Goal: Transaction & Acquisition: Purchase product/service

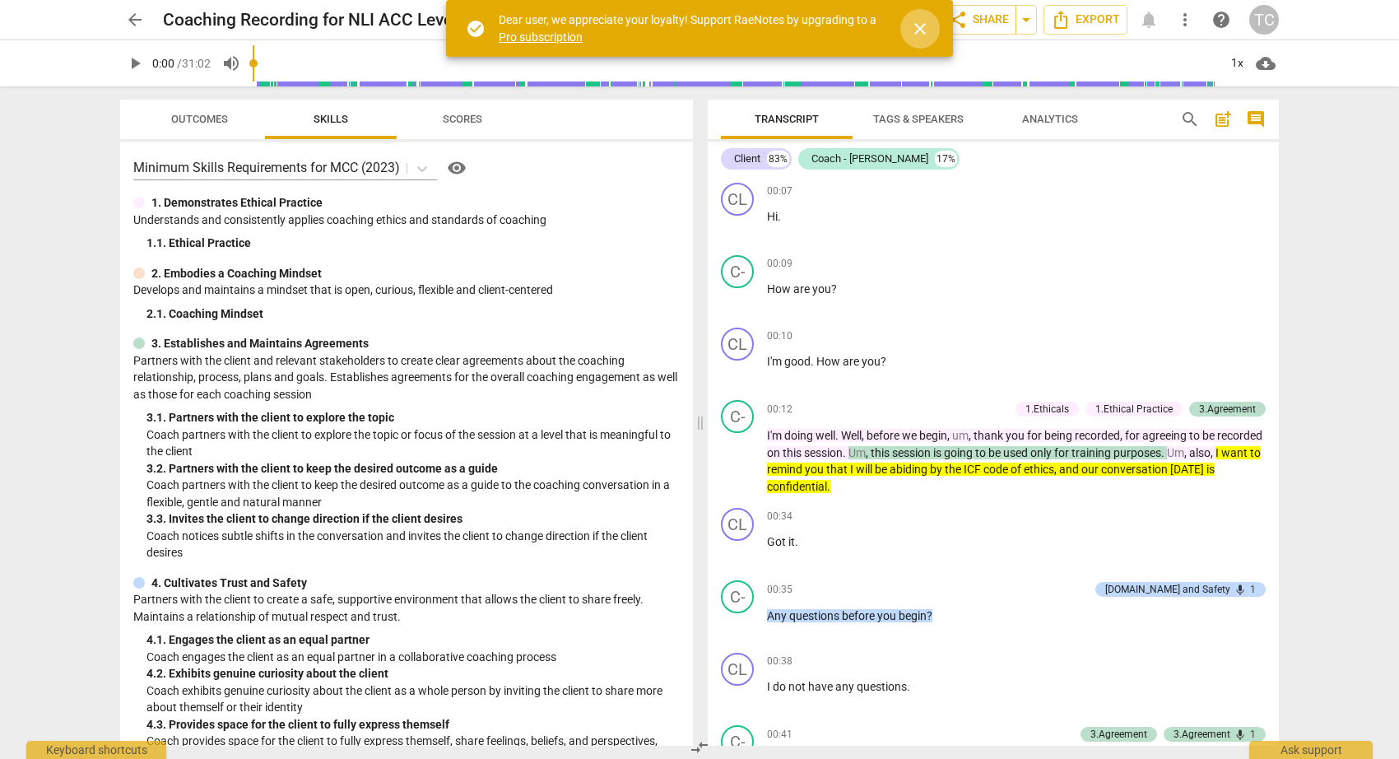
click at [923, 27] on span "close" at bounding box center [920, 29] width 20 height 20
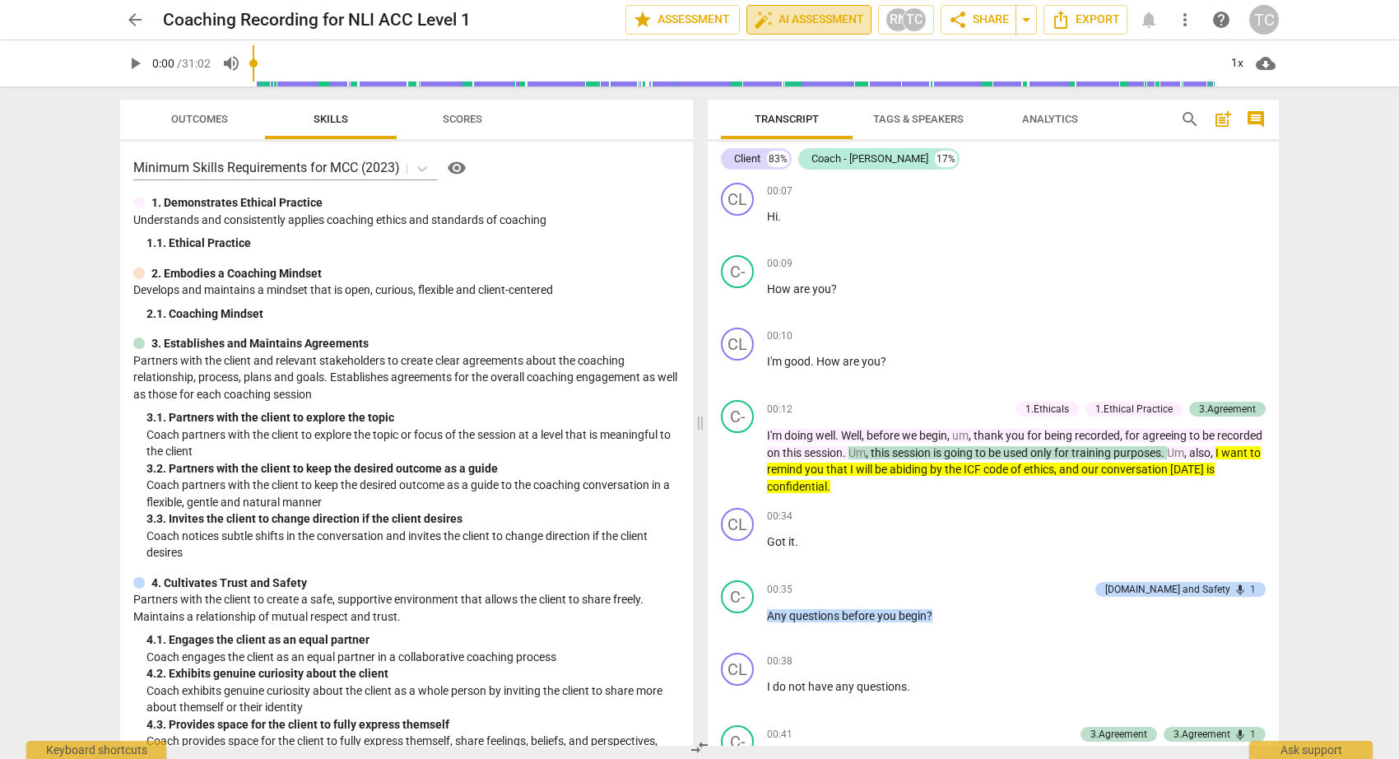
click at [809, 16] on span "auto_fix_high AI Assessment" at bounding box center [809, 20] width 110 height 20
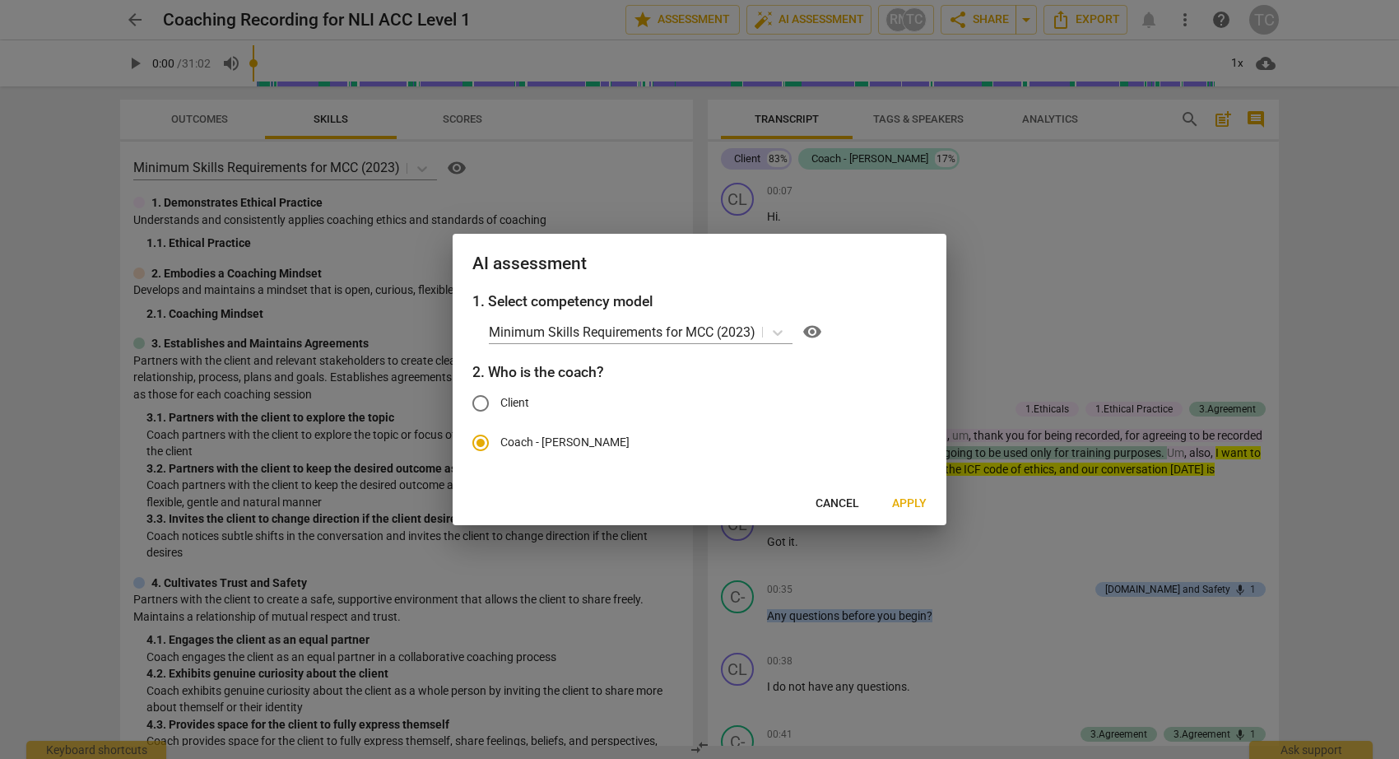
click at [828, 503] on span "Cancel" at bounding box center [837, 503] width 44 height 16
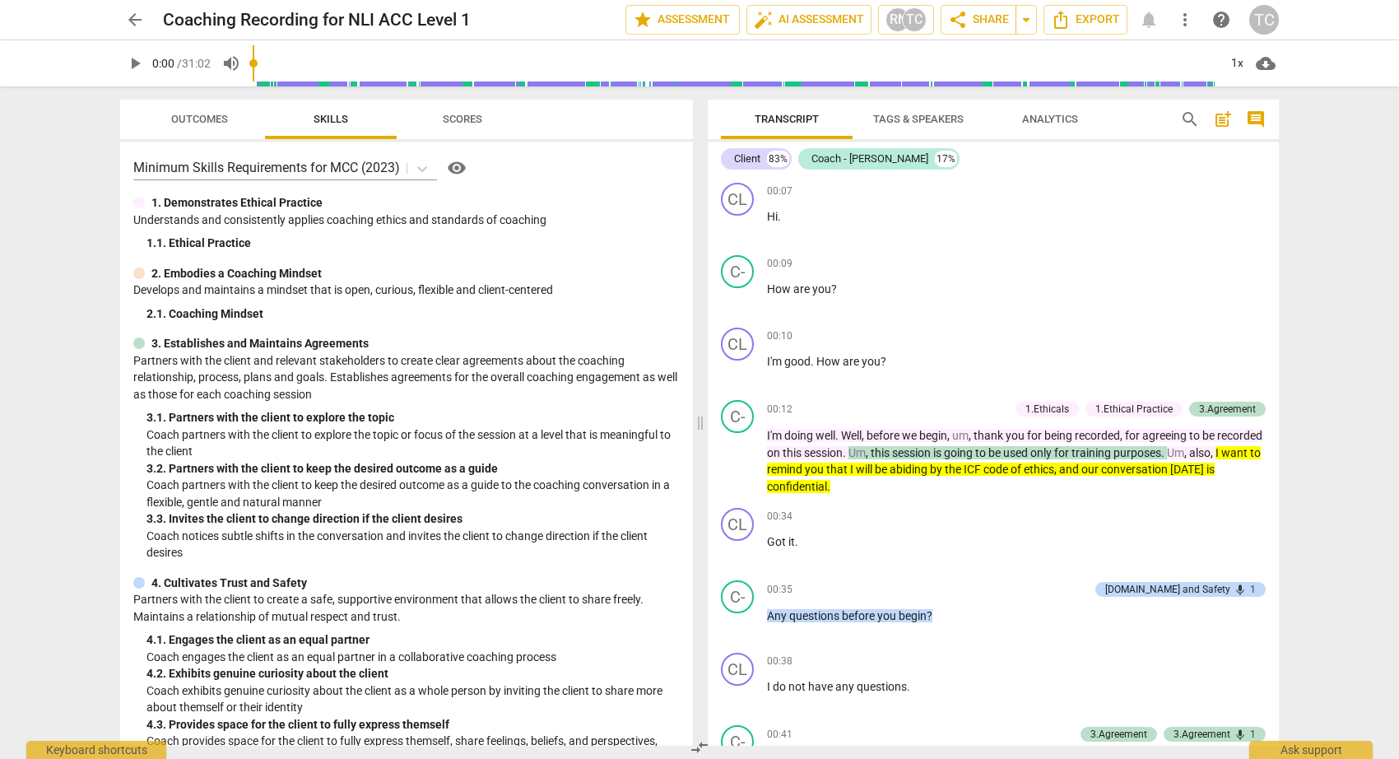
click at [130, 17] on span "arrow_back" at bounding box center [135, 20] width 20 height 20
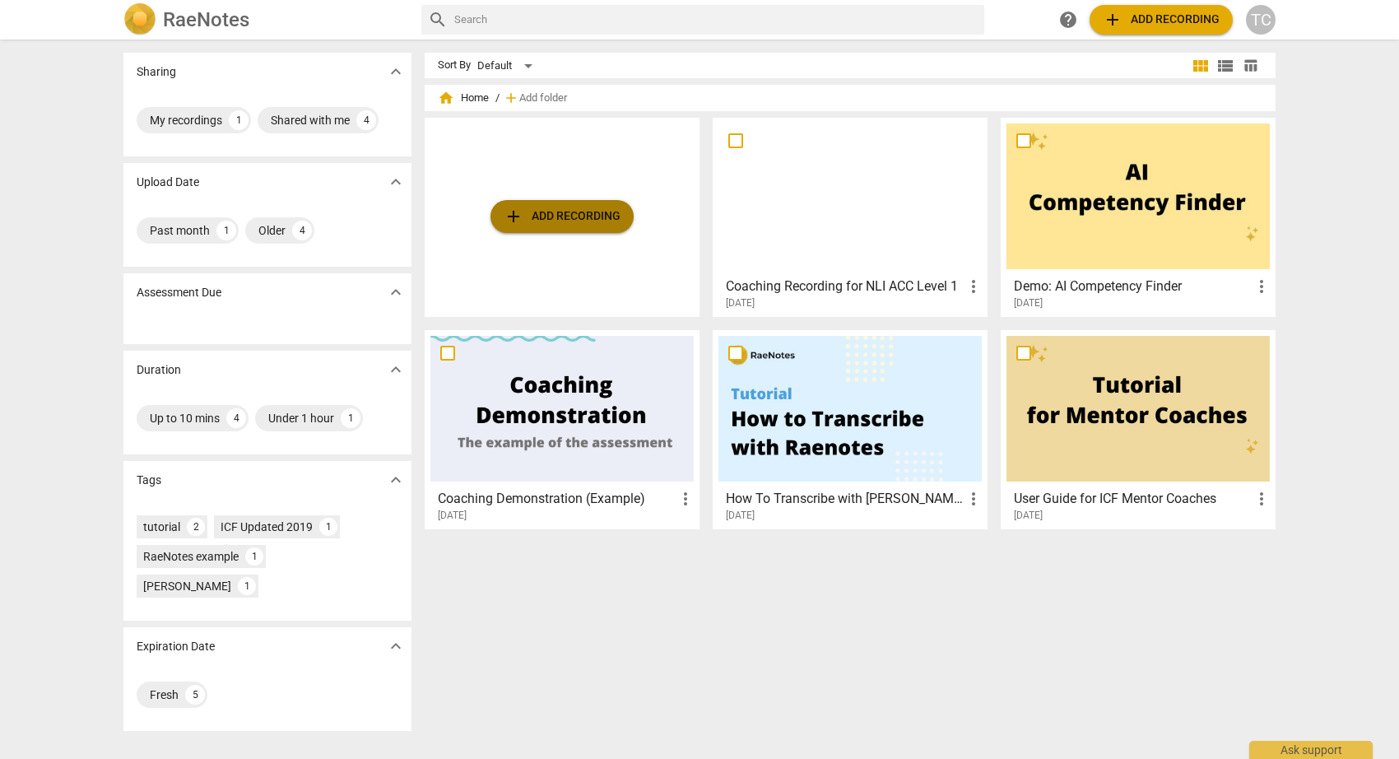
click at [555, 213] on span "add Add recording" at bounding box center [562, 217] width 117 height 20
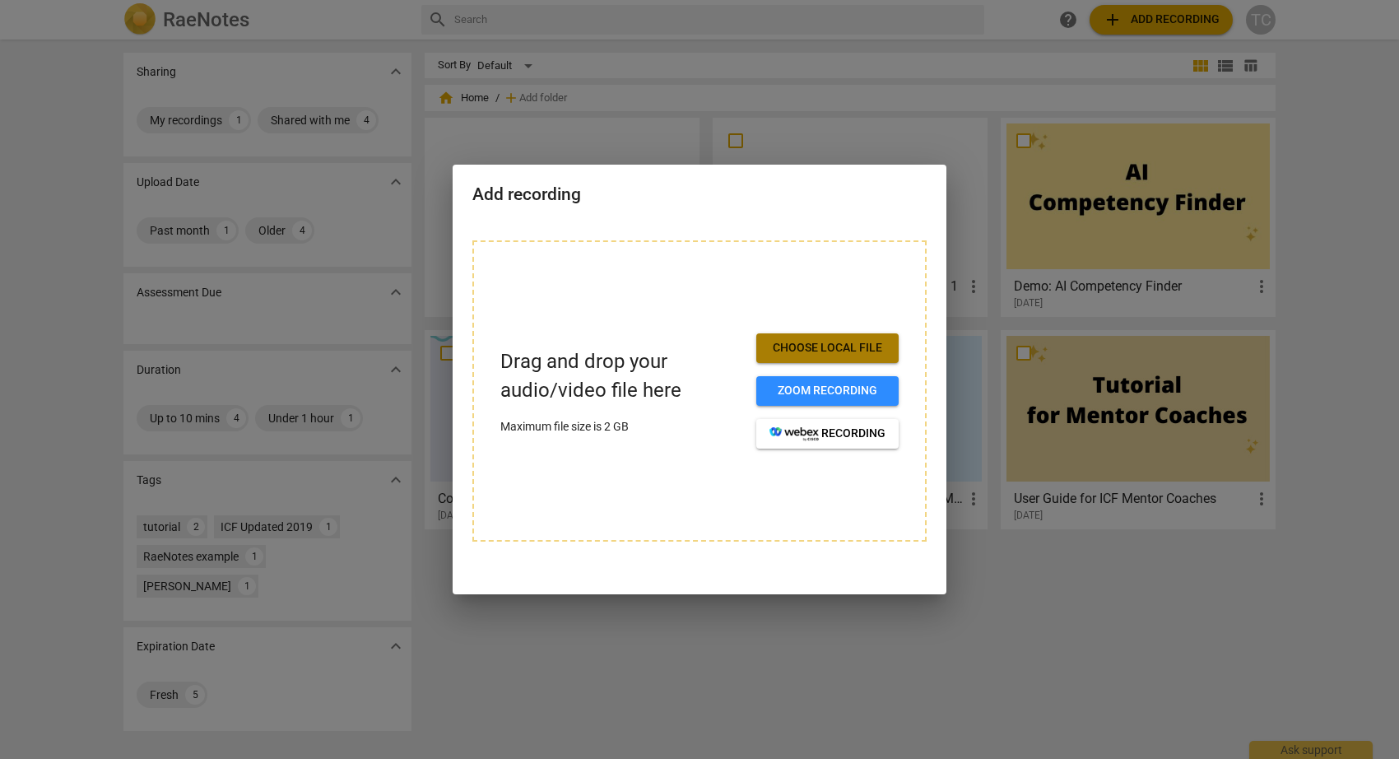
click at [814, 345] on span "Choose local file" at bounding box center [827, 348] width 116 height 16
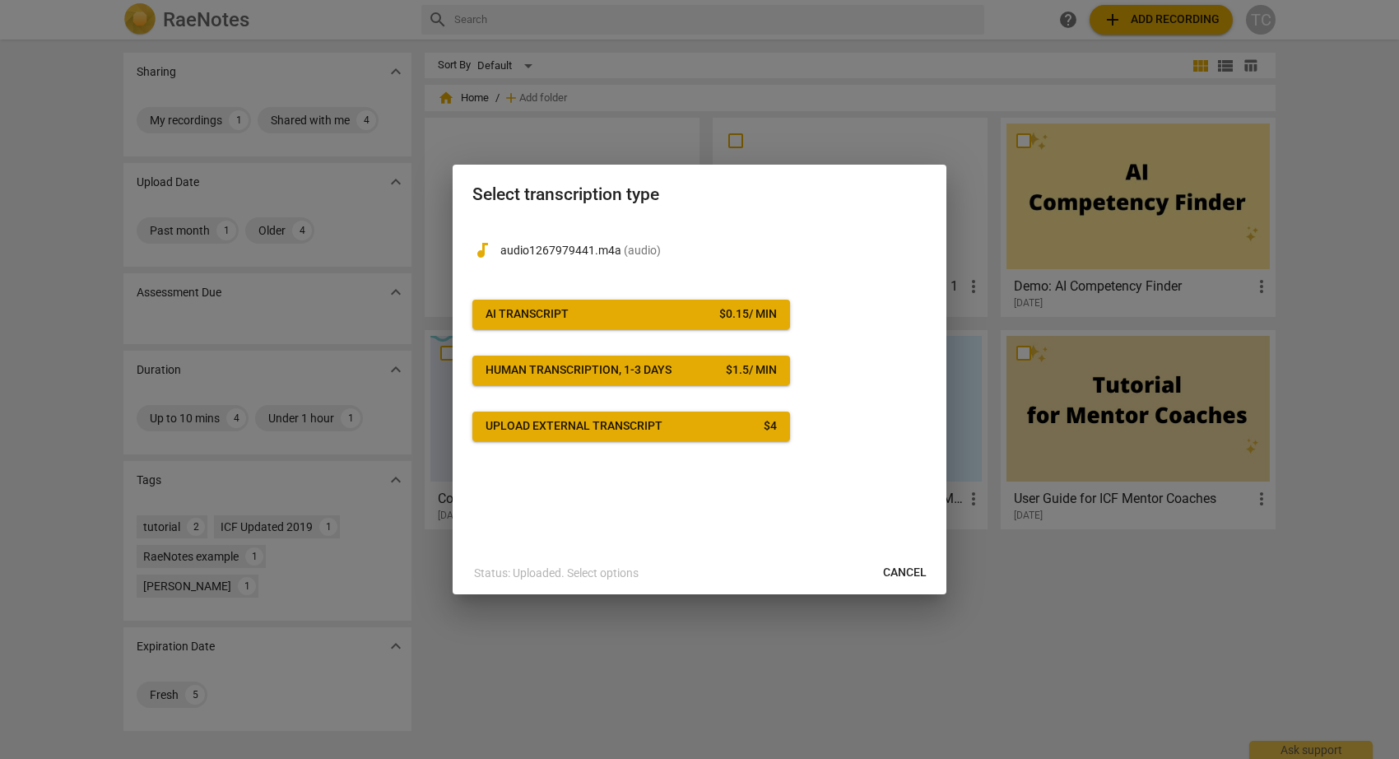
click at [712, 317] on span "AI Transcript $ 0.15 / min" at bounding box center [630, 314] width 291 height 16
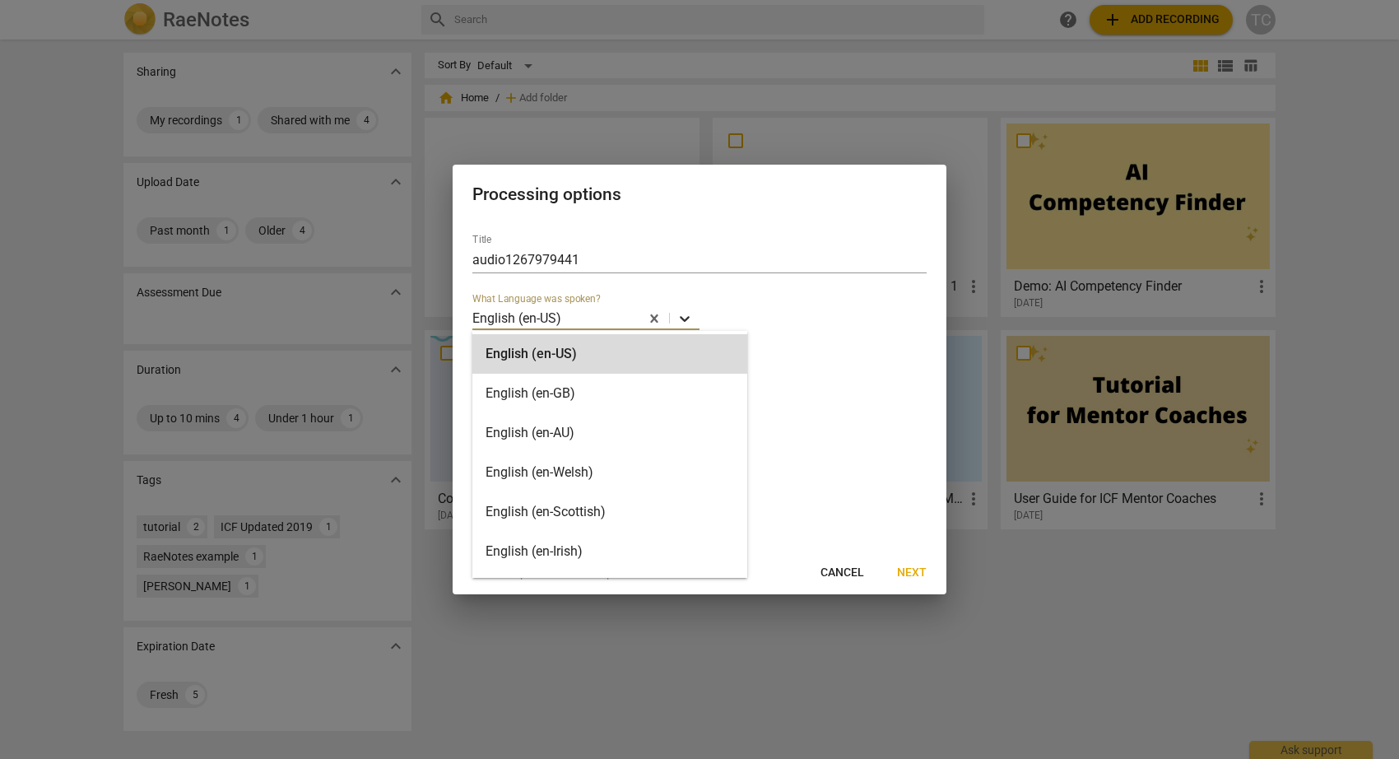
click at [685, 318] on icon at bounding box center [684, 318] width 16 height 16
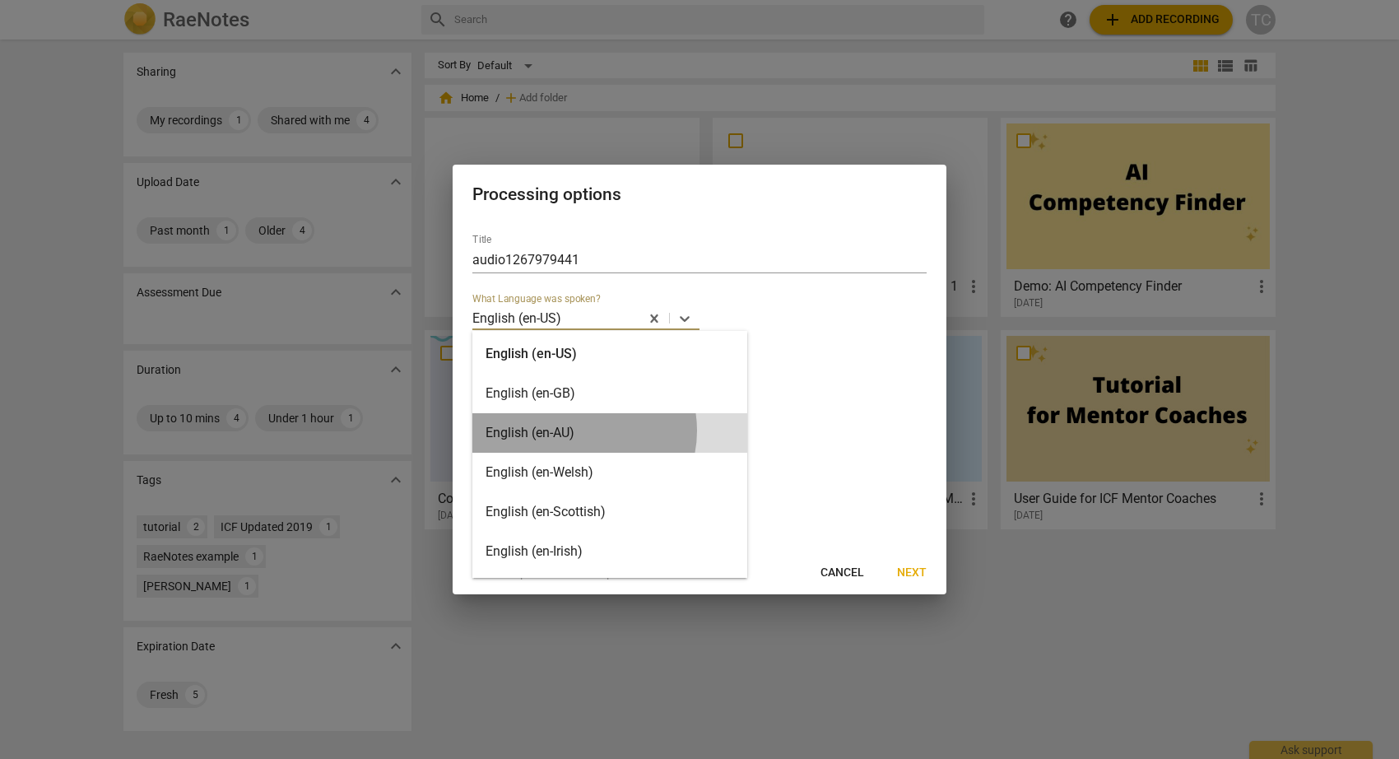
click at [579, 430] on div "English (en-AU)" at bounding box center [609, 432] width 275 height 39
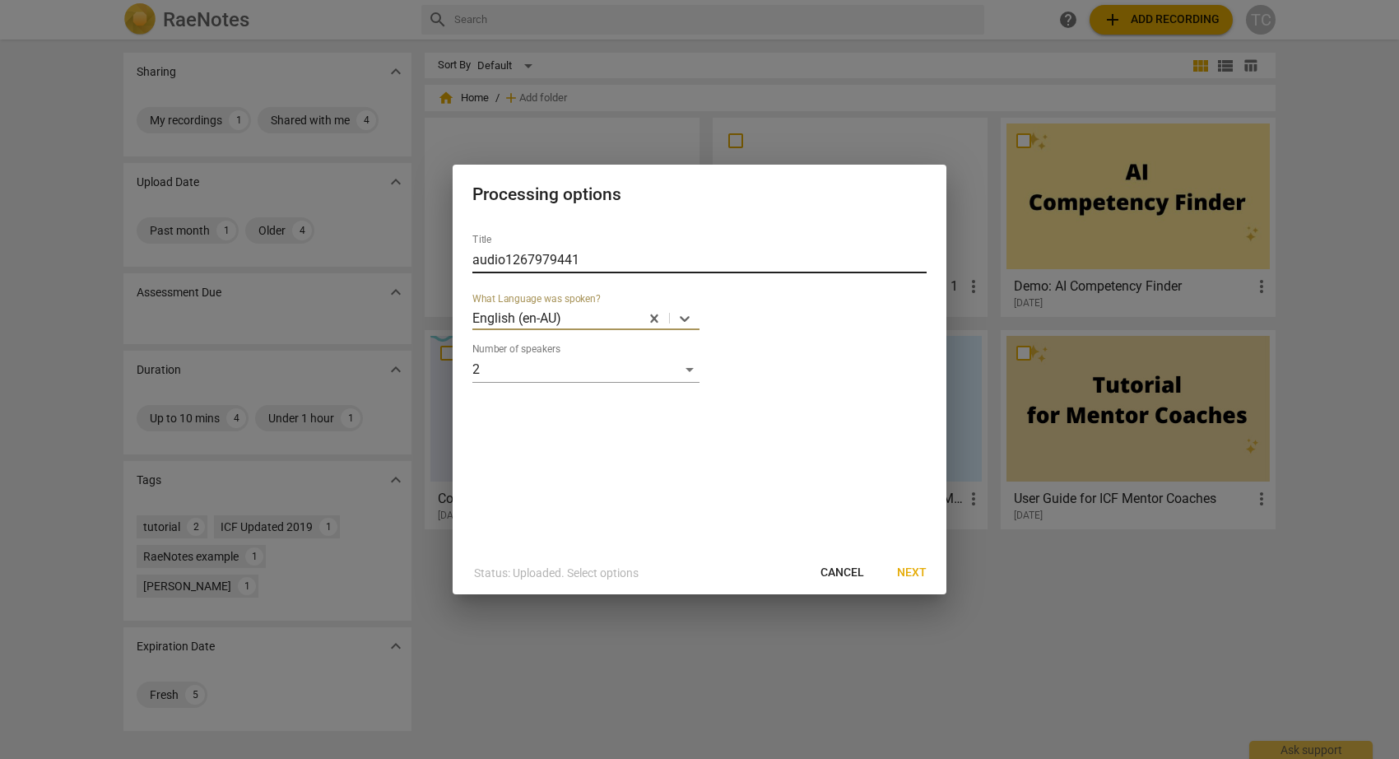
click at [582, 261] on input "audio1267979441" at bounding box center [699, 260] width 454 height 26
drag, startPoint x: 624, startPoint y: 260, endPoint x: 586, endPoint y: 254, distance: 38.3
click at [579, 258] on input "audio1267979441" at bounding box center [699, 260] width 454 height 26
drag, startPoint x: 551, startPoint y: 260, endPoint x: 579, endPoint y: 277, distance: 32.9
click at [551, 261] on input "audio Megan and Katie" at bounding box center [699, 260] width 454 height 26
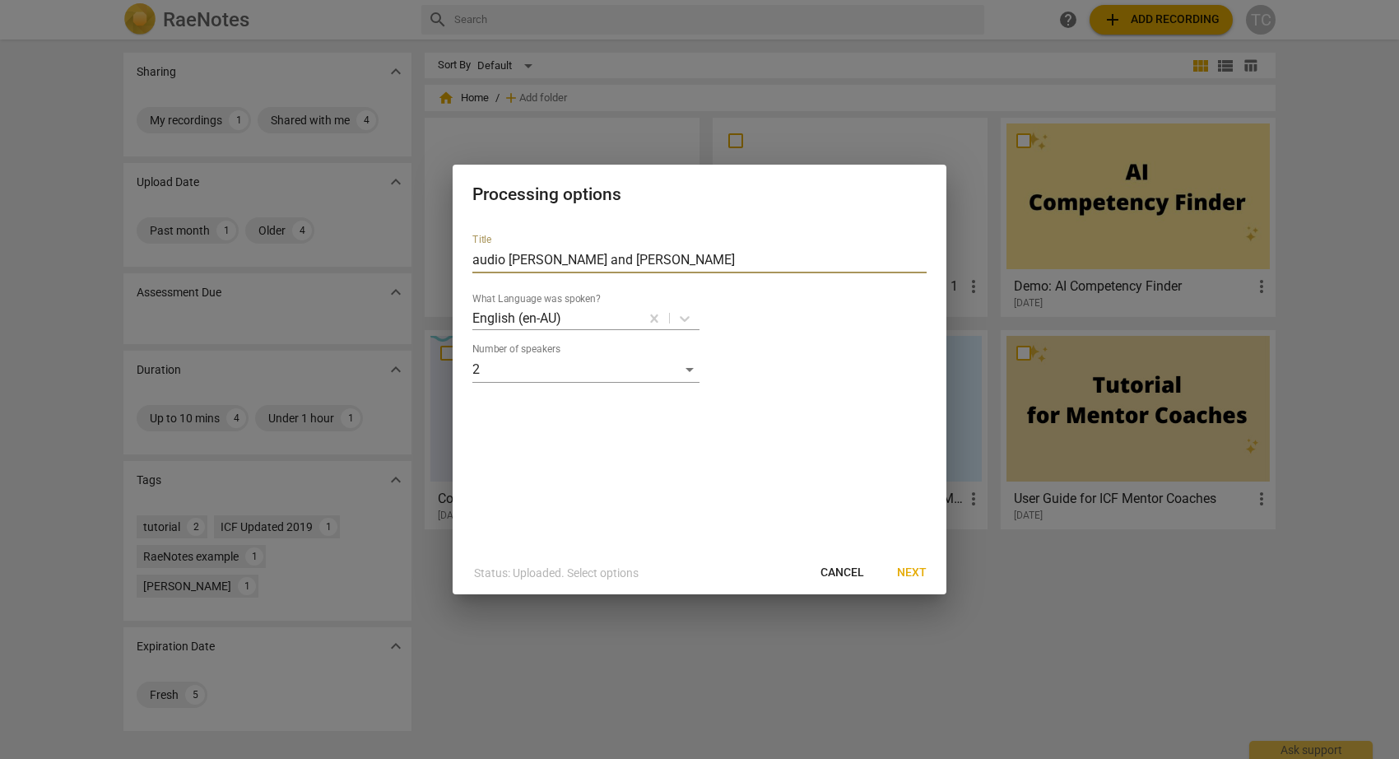
type input "audio [PERSON_NAME] and [PERSON_NAME]"
click at [918, 572] on span "Next" at bounding box center [912, 572] width 30 height 16
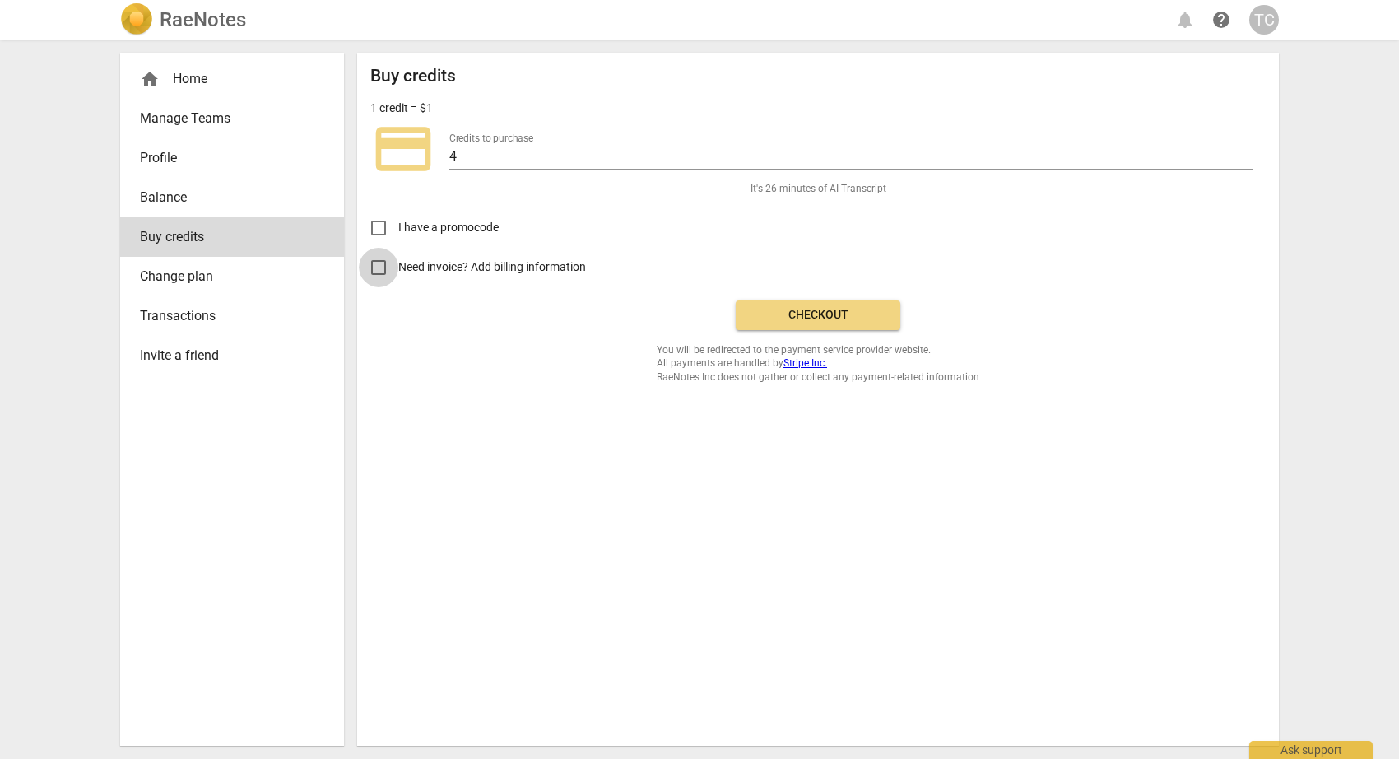
click at [379, 265] on input "Need invoice? Add billing information" at bounding box center [378, 267] width 39 height 39
checkbox input "true"
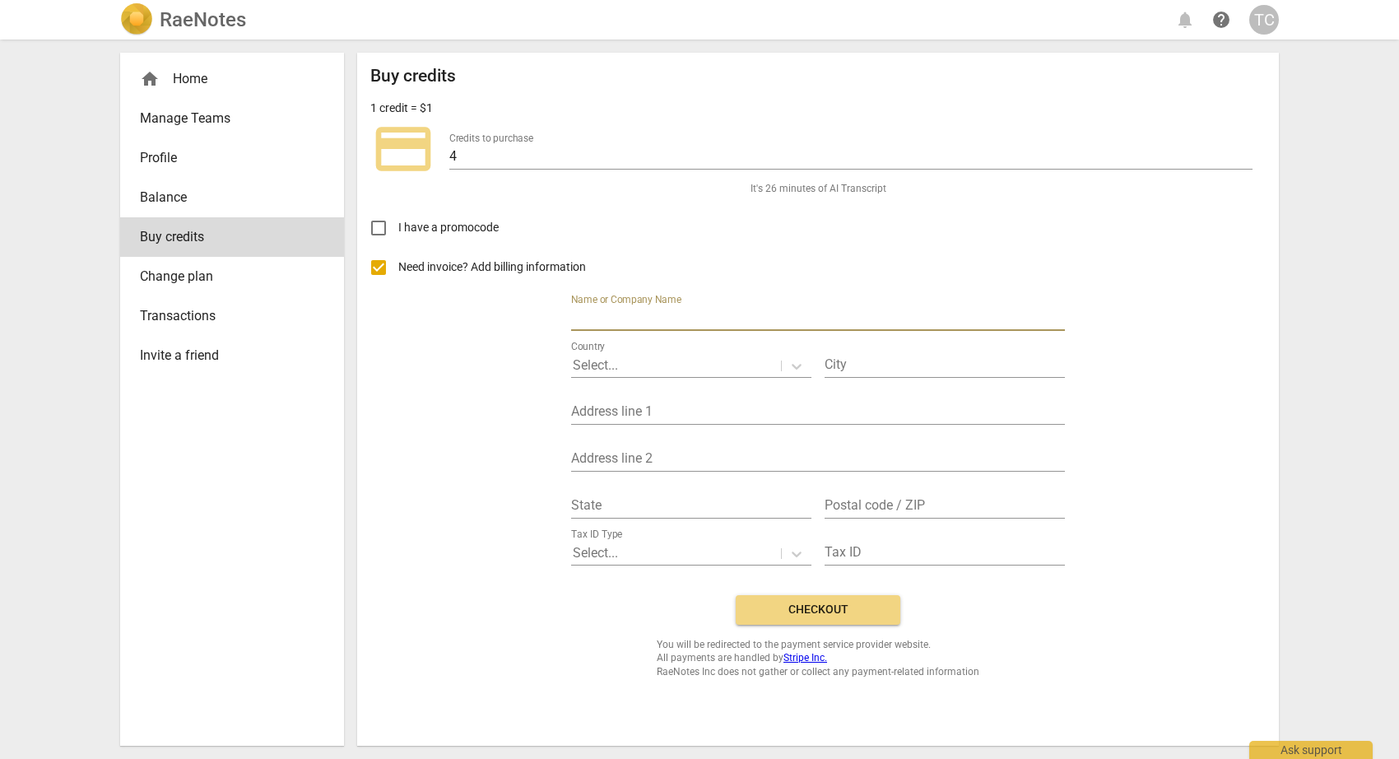
click at [724, 314] on input "text" at bounding box center [818, 319] width 494 height 24
type input "c"
type input "Creative Spirit Limited"
click at [667, 361] on div at bounding box center [676, 365] width 207 height 19
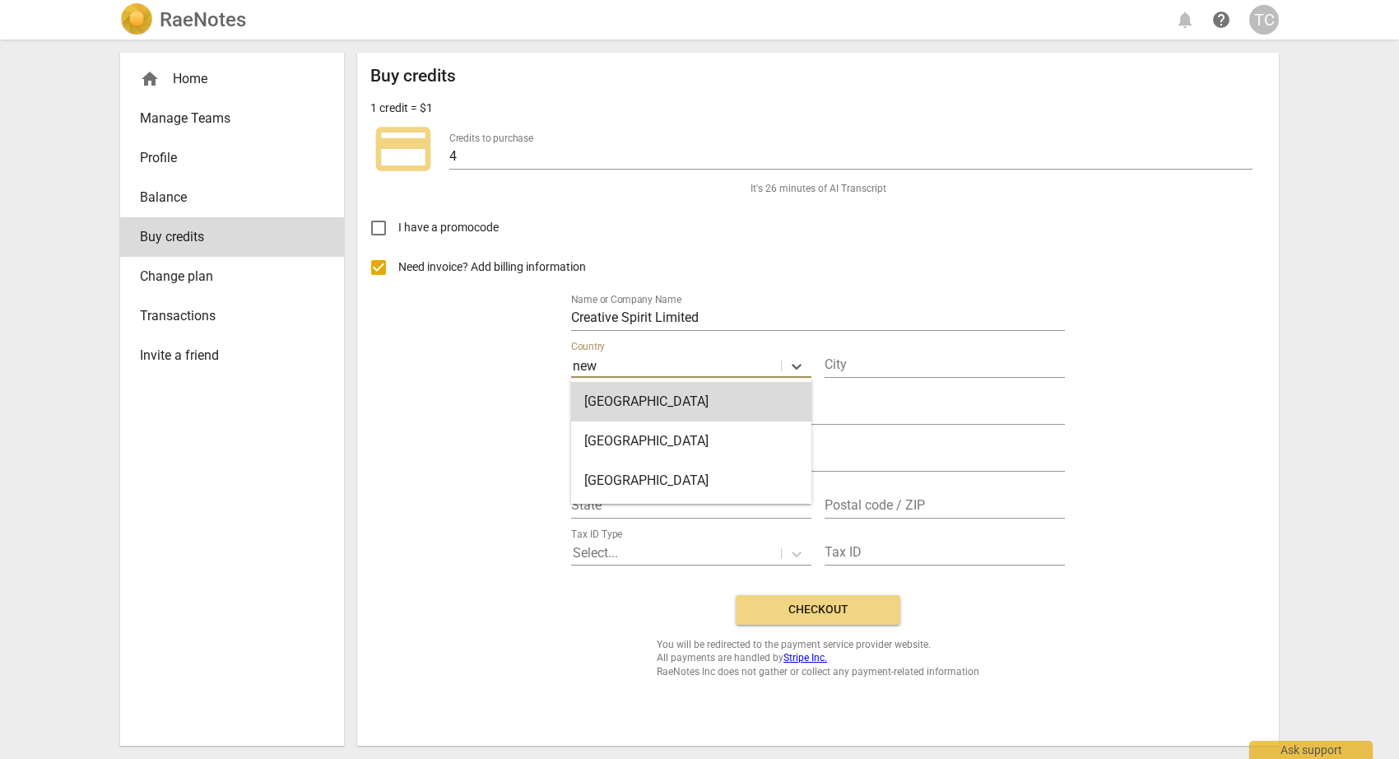
type input "New Zealand"
type input "Christchurch"
type input "49 Augusta Street"
type input "Redcliffs"
type input "8081"
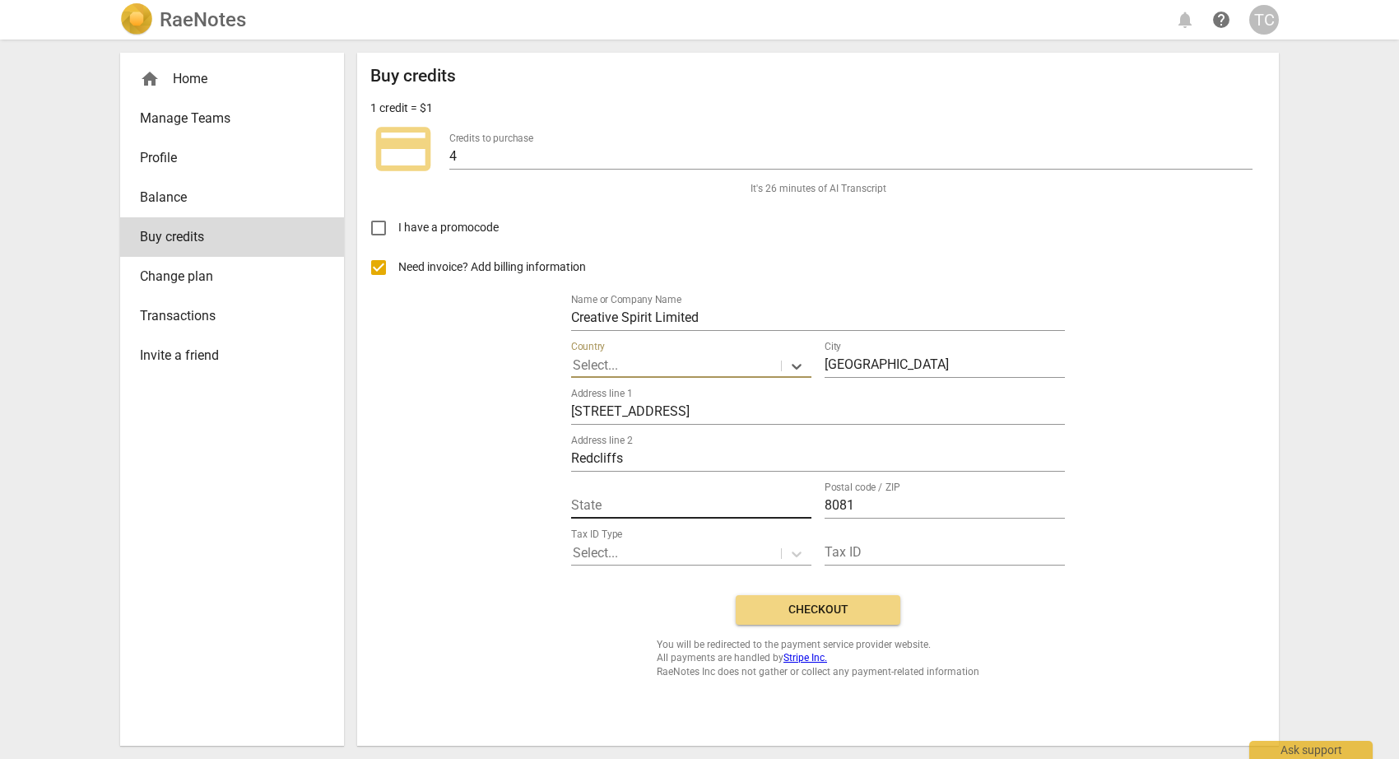
click at [615, 508] on input "text" at bounding box center [691, 507] width 240 height 24
type input "Canterbury"
click at [795, 553] on icon at bounding box center [797, 554] width 10 height 6
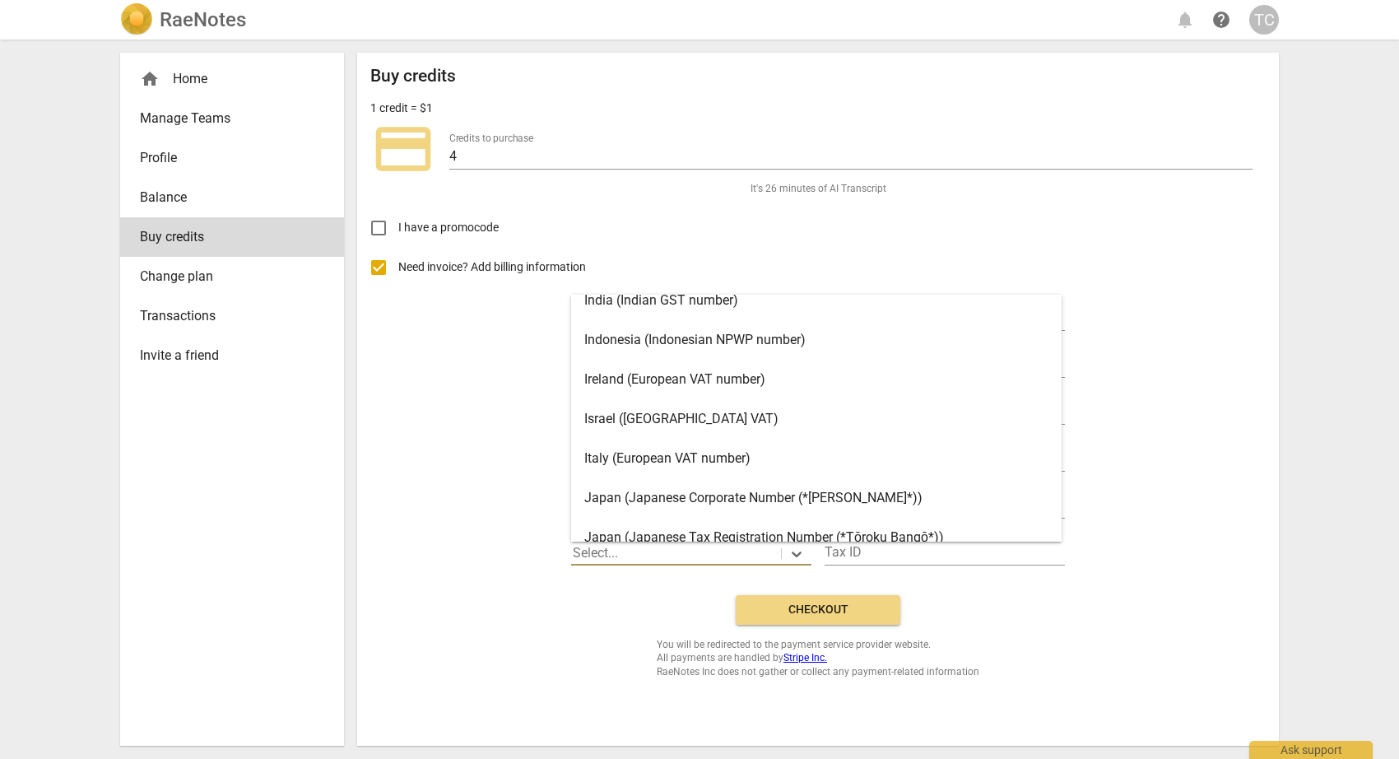
scroll to position [1560, 0]
type input "n"
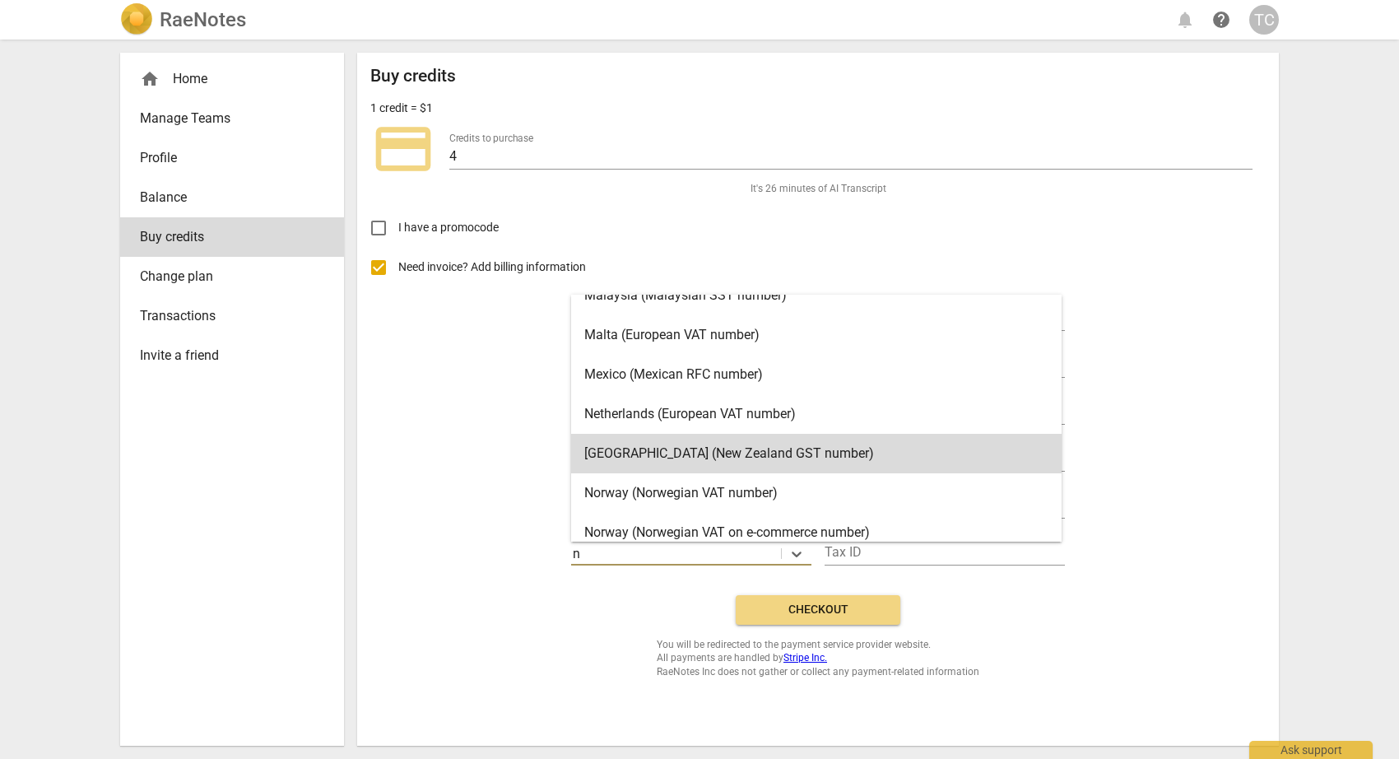
scroll to position [2086, 0]
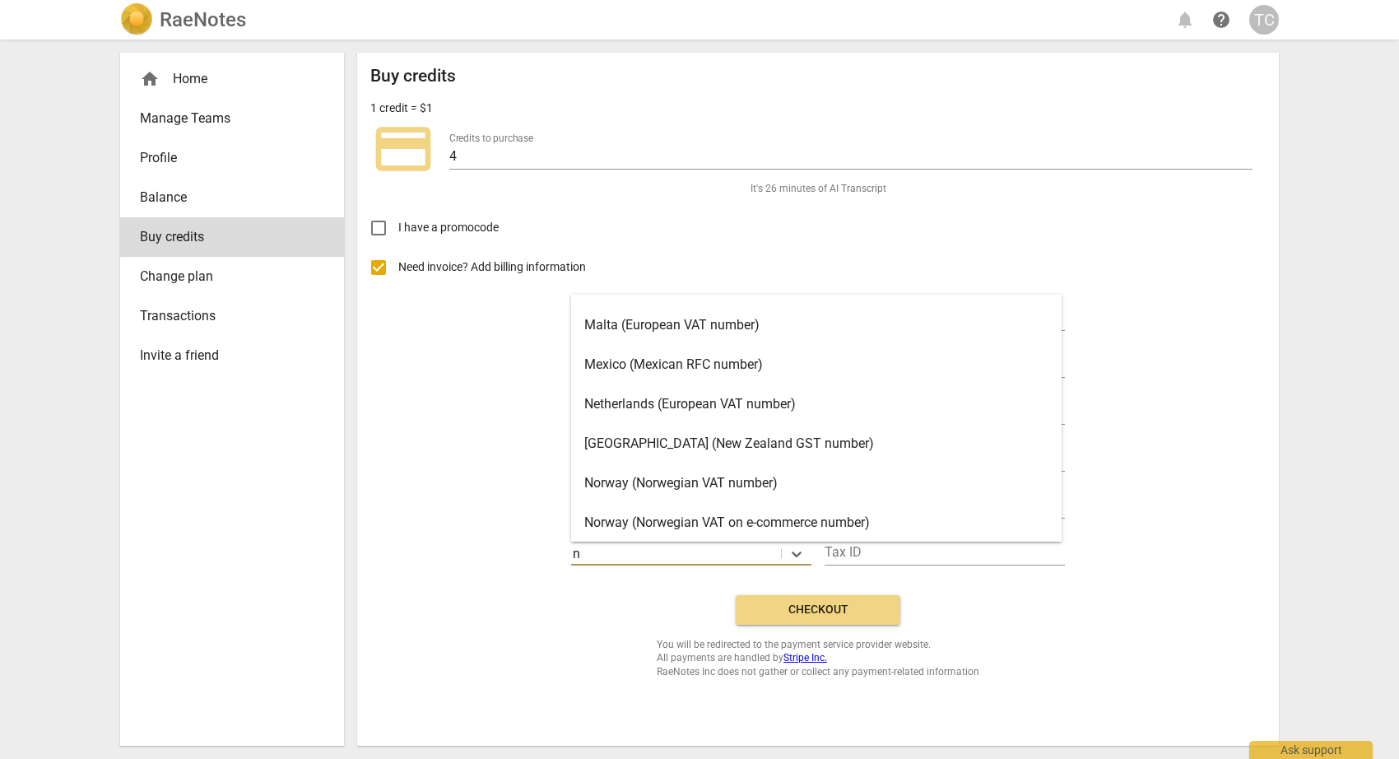
click at [768, 438] on div "New Zealand (New Zealand GST number)" at bounding box center [816, 443] width 490 height 39
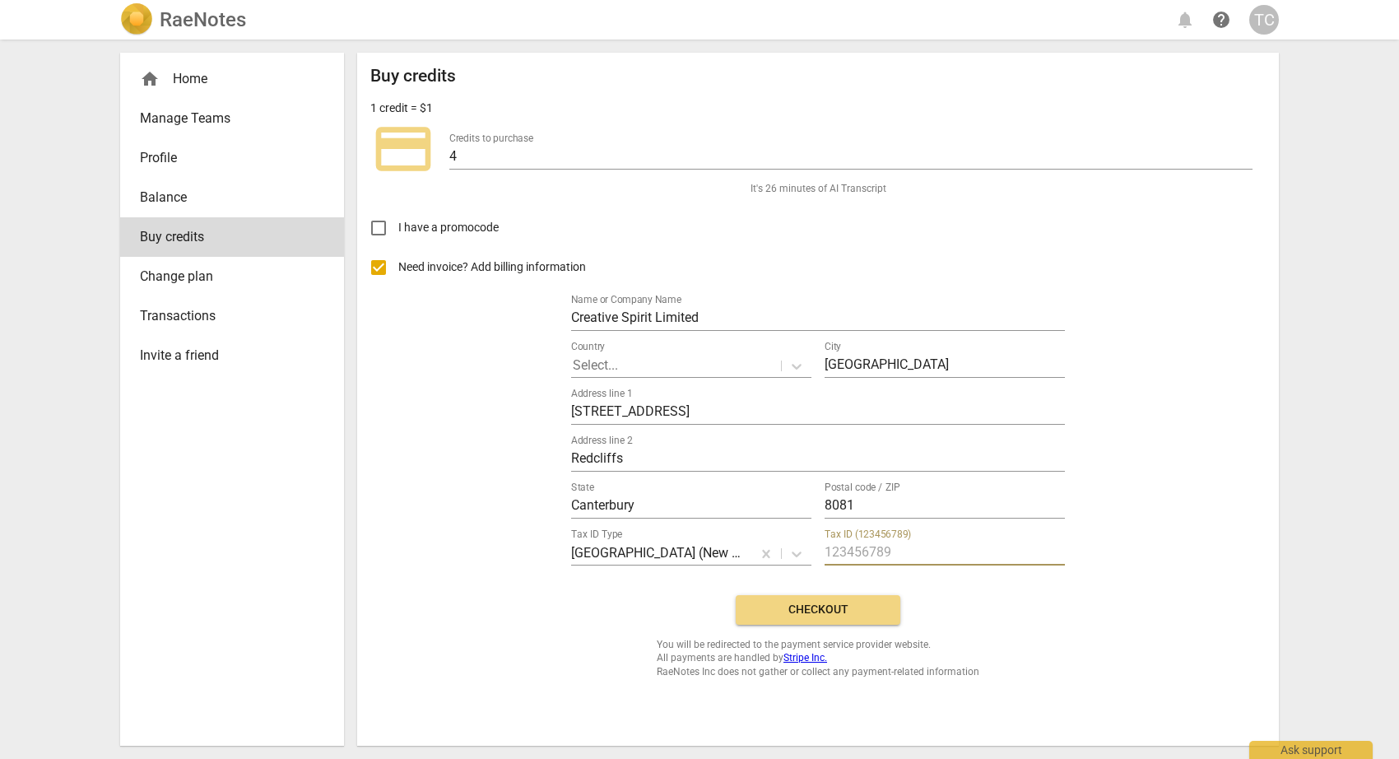
click at [879, 554] on input "text" at bounding box center [944, 553] width 240 height 24
type input "085047043"
click at [799, 367] on icon at bounding box center [796, 366] width 16 height 16
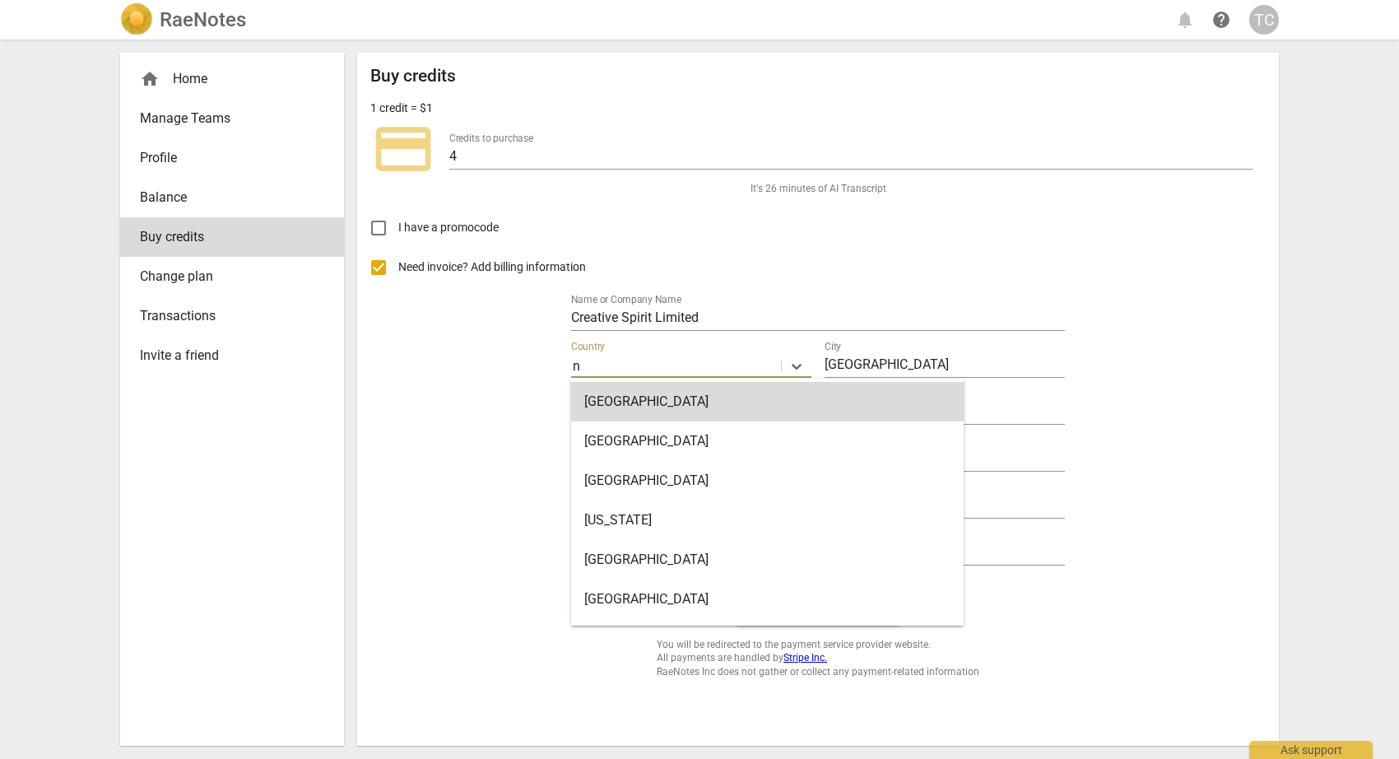
type input "New Zealand"
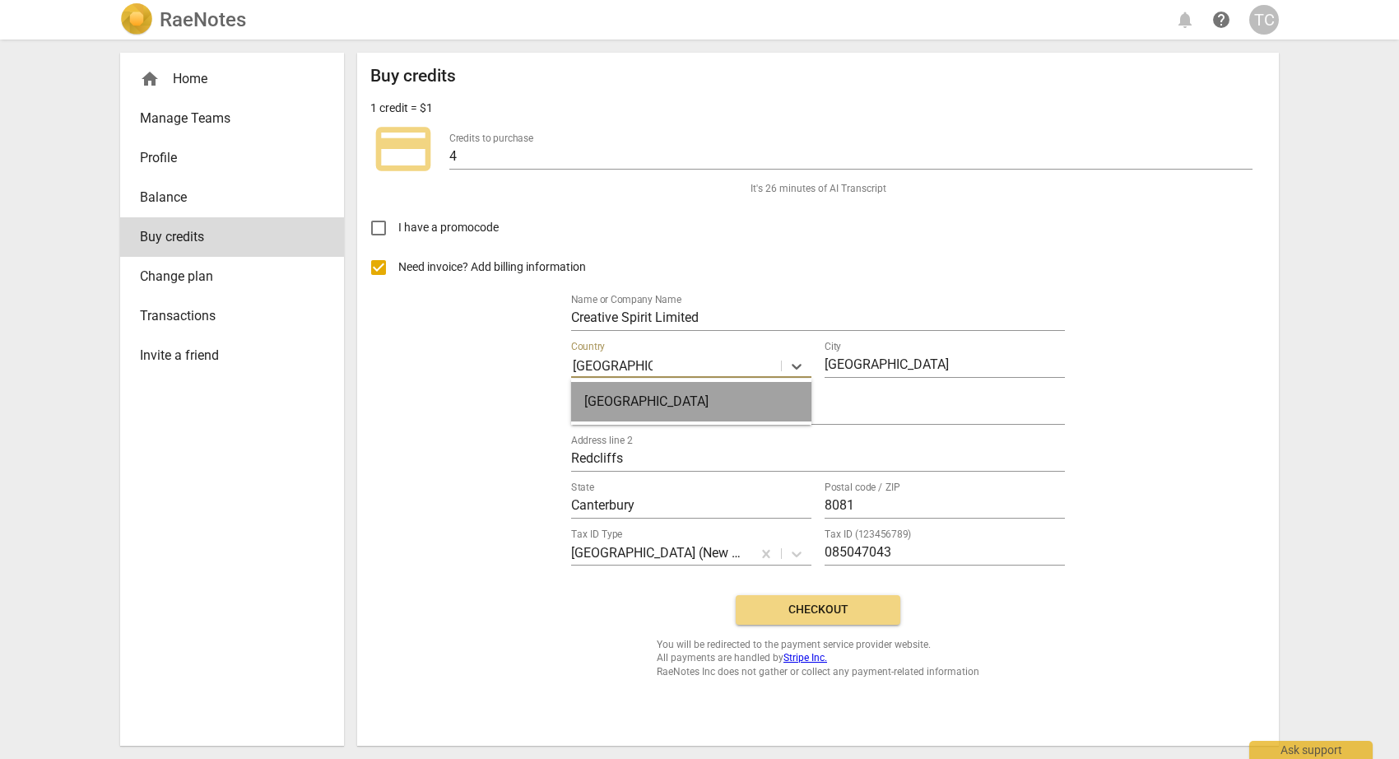
click at [651, 397] on div "New Zealand" at bounding box center [691, 401] width 240 height 39
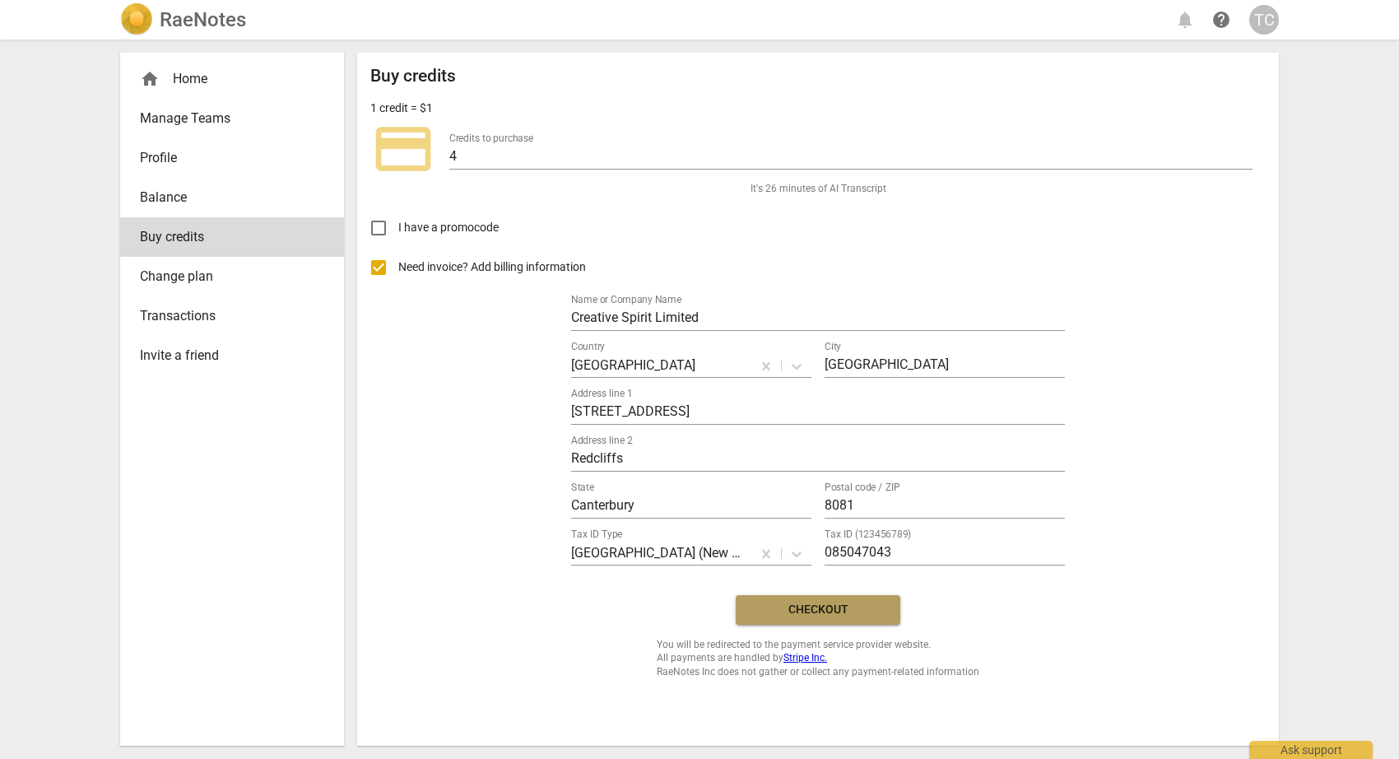
click at [826, 608] on span "Checkout" at bounding box center [818, 610] width 138 height 16
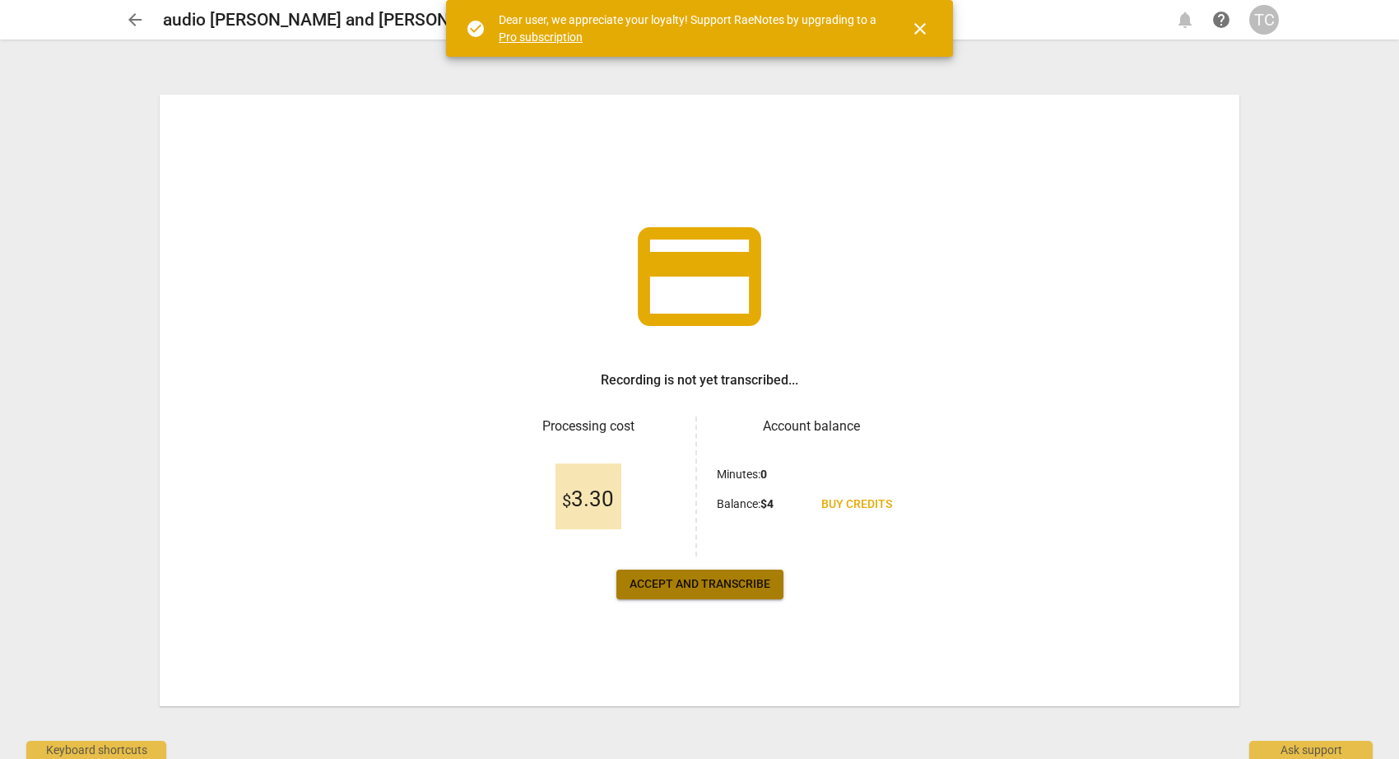
click at [704, 581] on span "Accept and transcribe" at bounding box center [699, 584] width 141 height 16
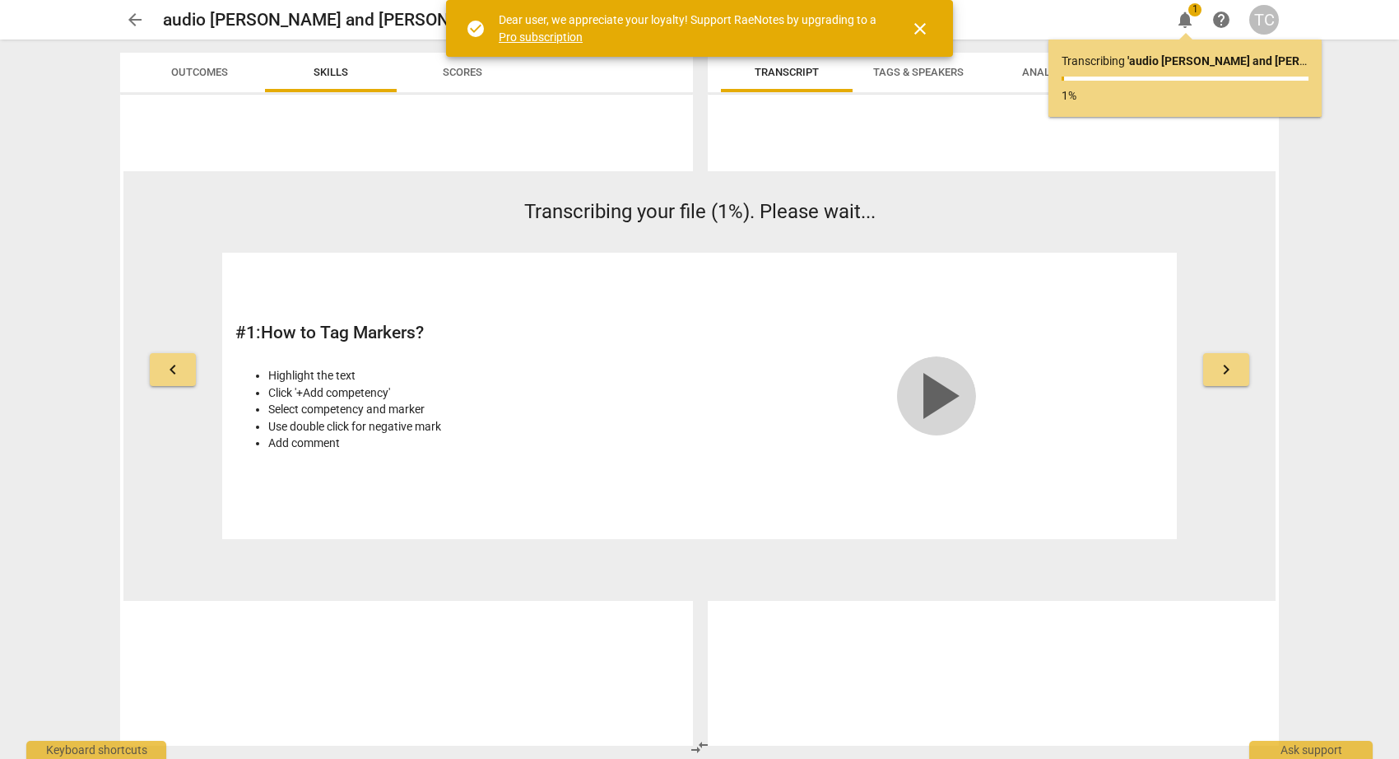
click at [929, 400] on span "play_arrow" at bounding box center [936, 395] width 79 height 79
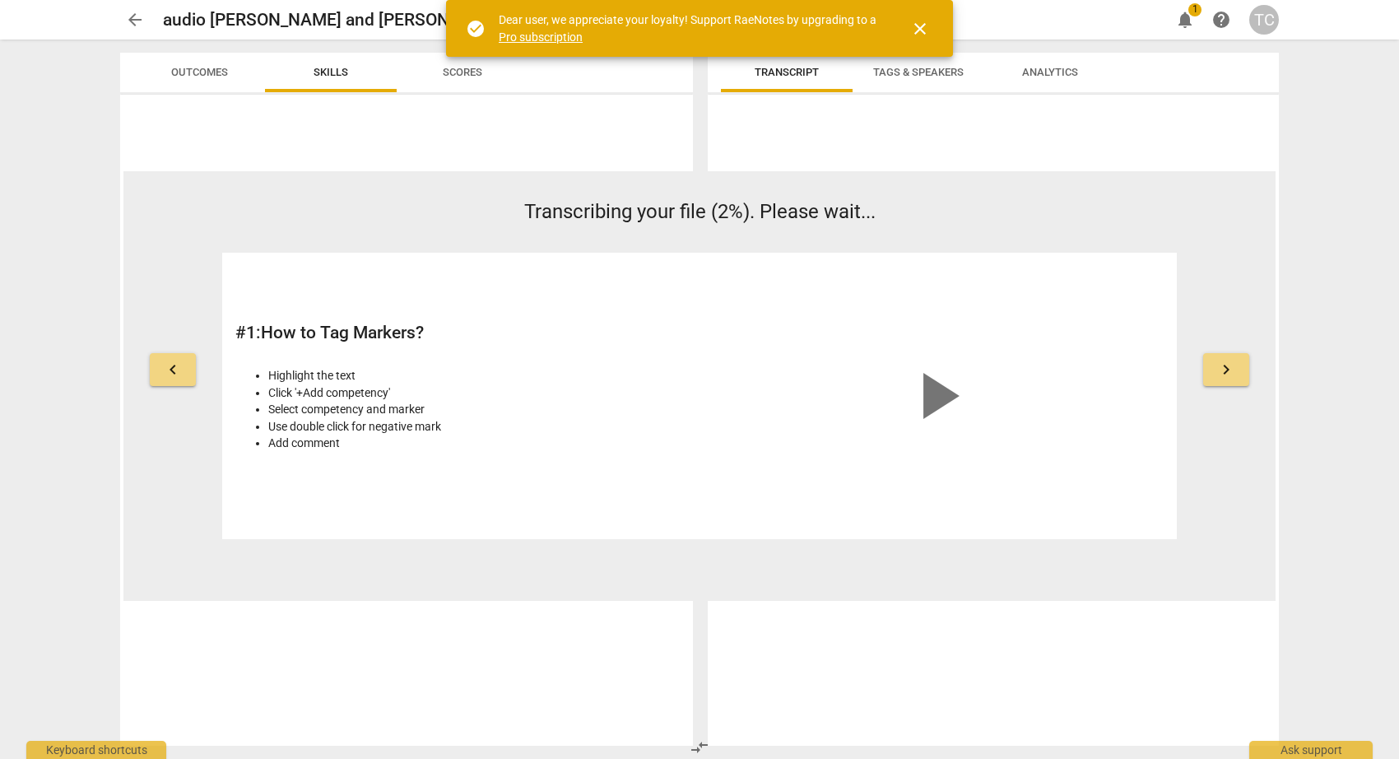
click at [1225, 364] on span "keyboard_arrow_right" at bounding box center [1226, 370] width 20 height 20
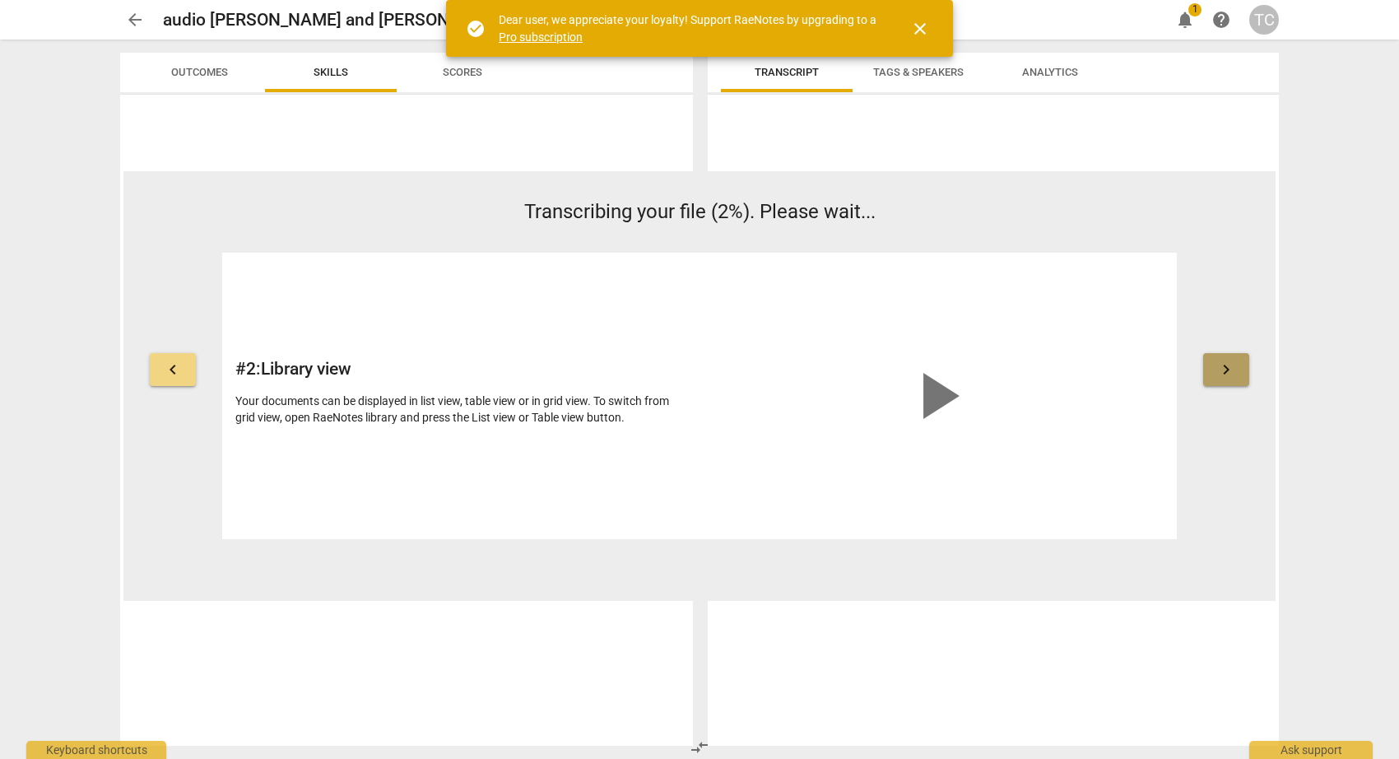
click at [1225, 364] on span "keyboard_arrow_right" at bounding box center [1226, 370] width 20 height 20
click at [531, 38] on link "Pro subscription" at bounding box center [541, 36] width 84 height 13
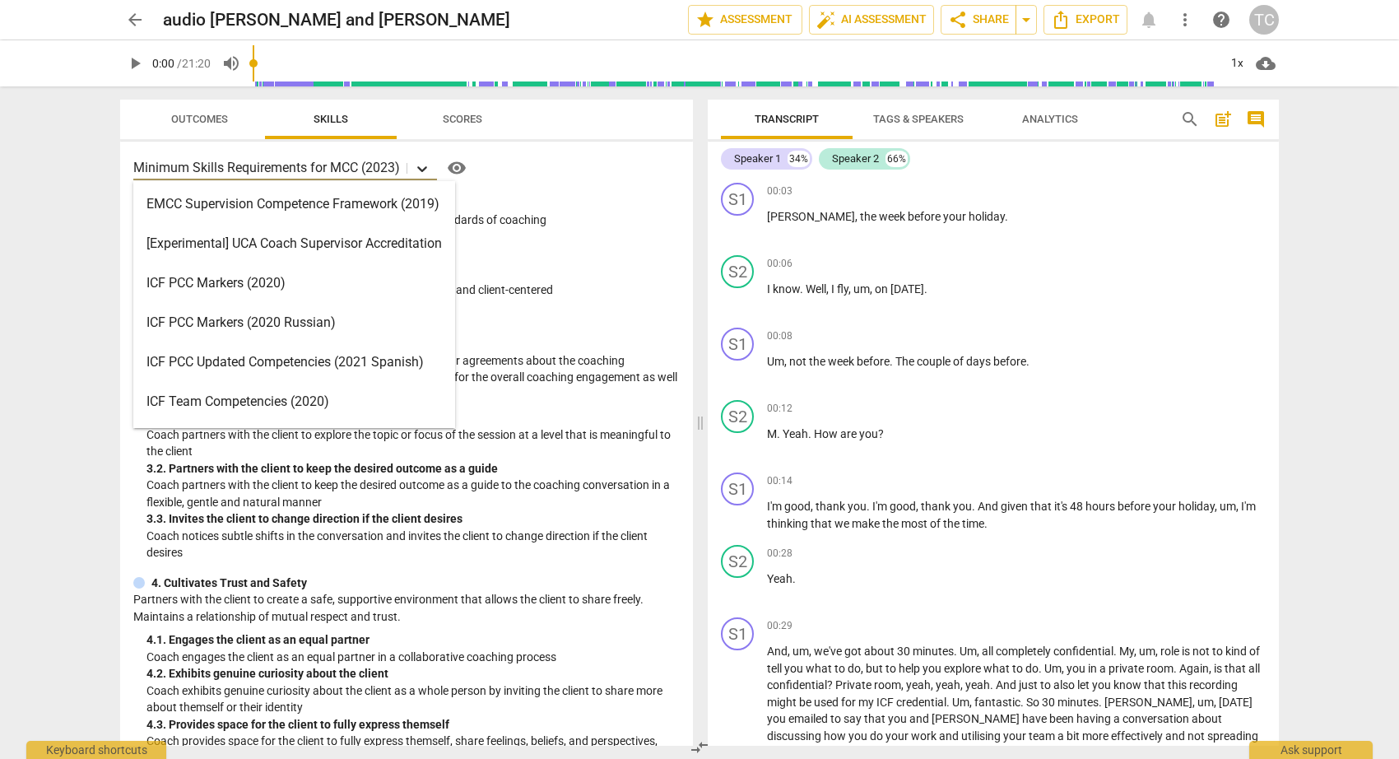
click at [422, 166] on icon at bounding box center [422, 168] width 16 height 16
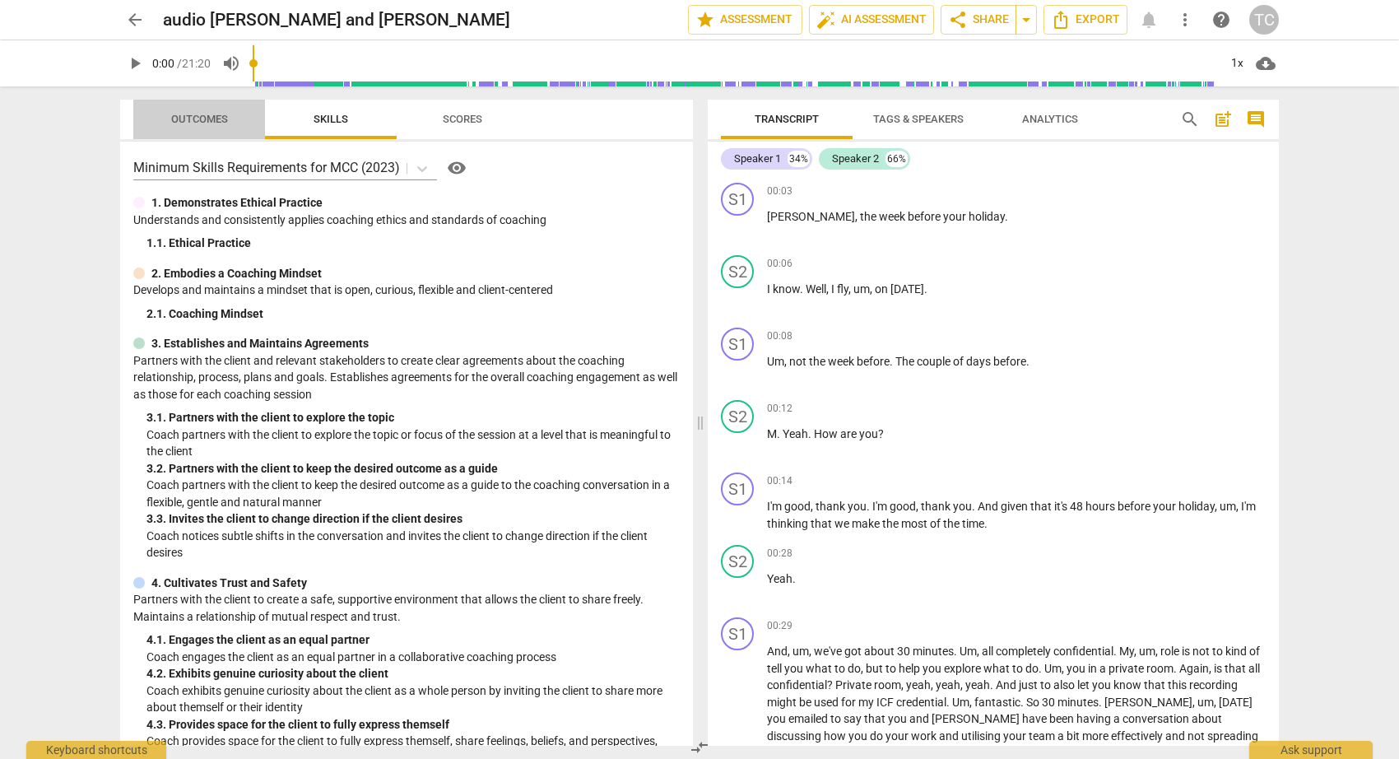
click at [210, 120] on span "Outcomes" at bounding box center [199, 119] width 57 height 12
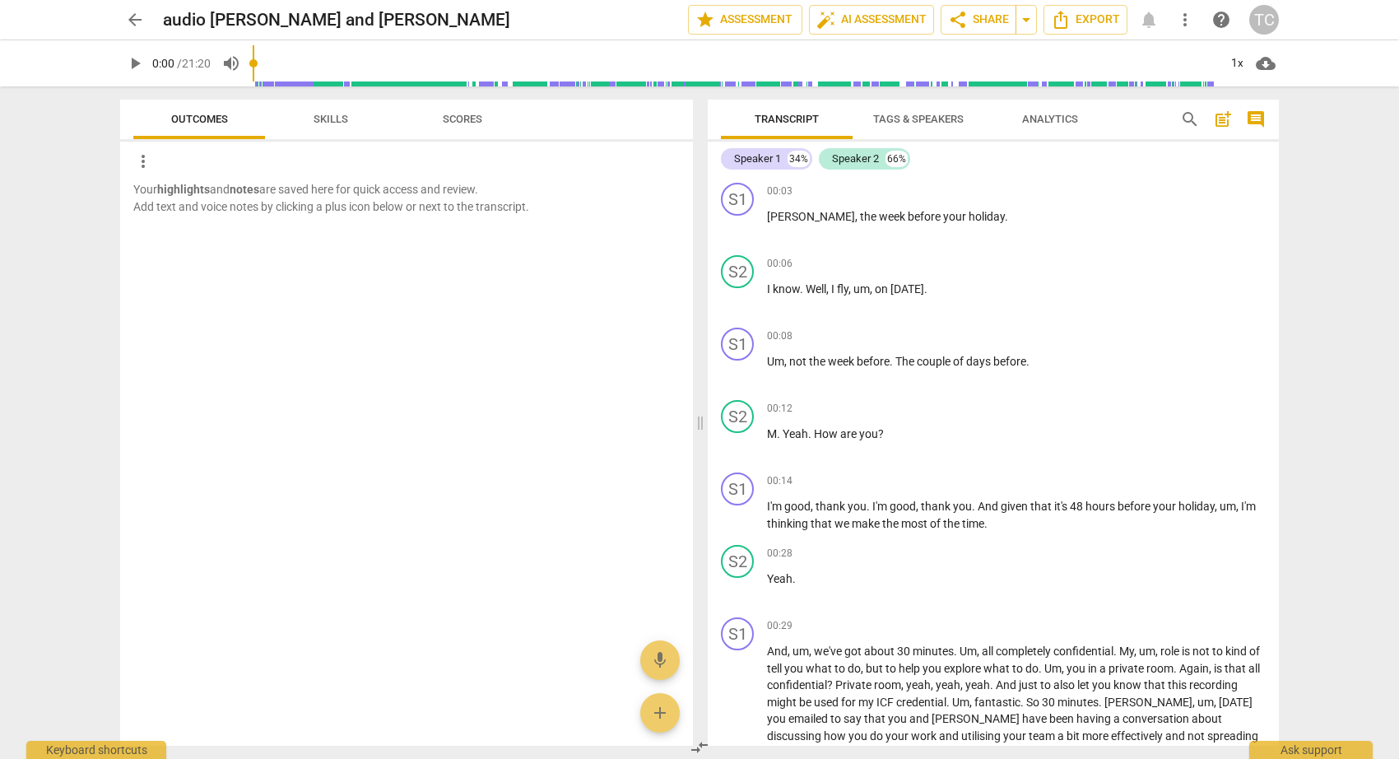
click at [343, 118] on span "Skills" at bounding box center [331, 119] width 35 height 12
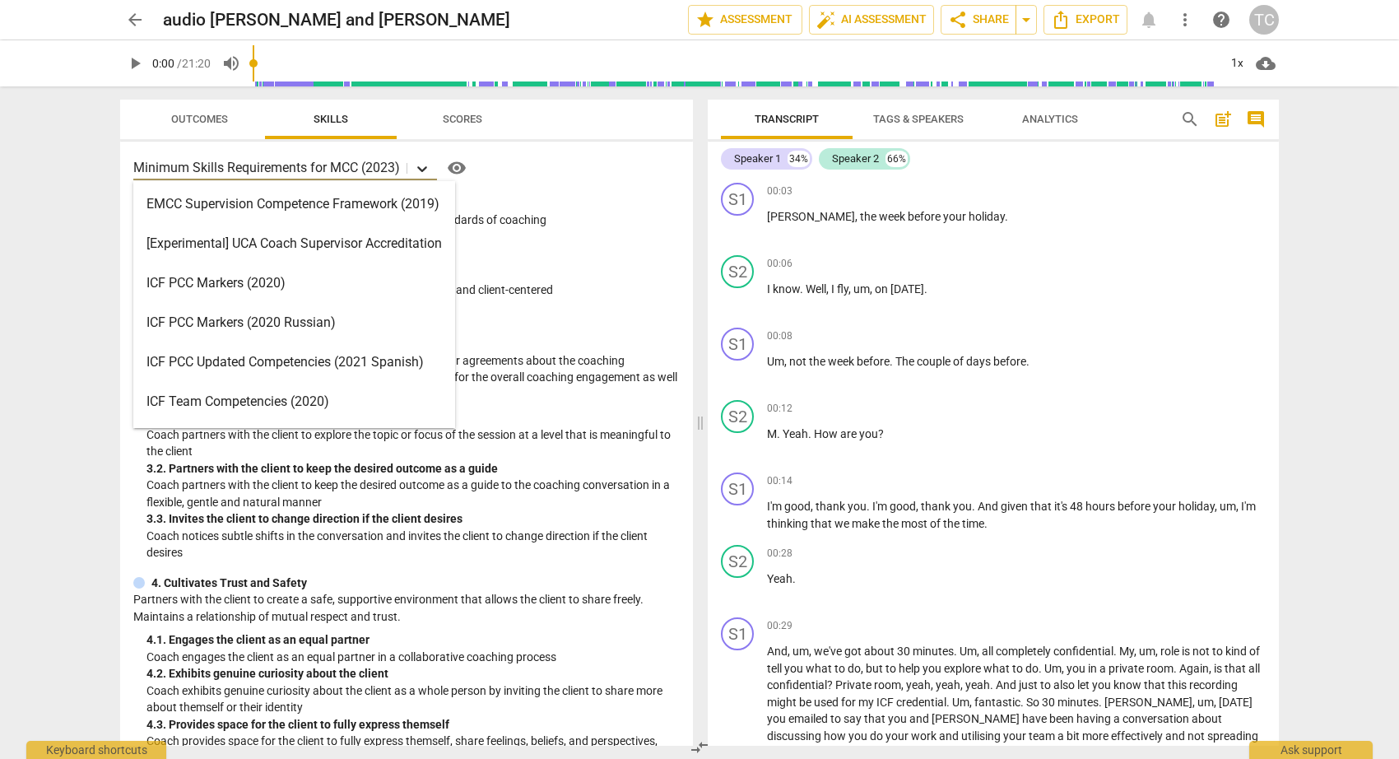
click at [426, 166] on icon at bounding box center [422, 169] width 10 height 6
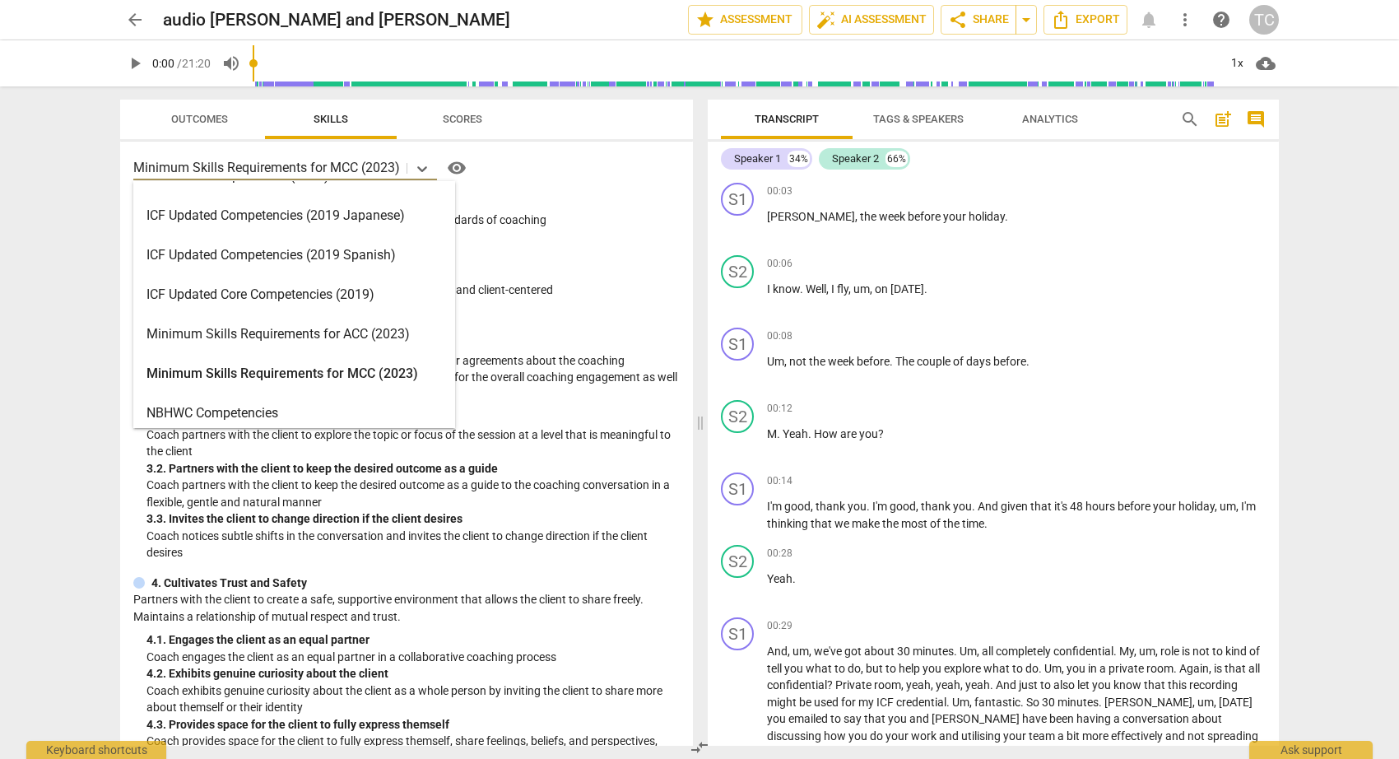
scroll to position [230, 0]
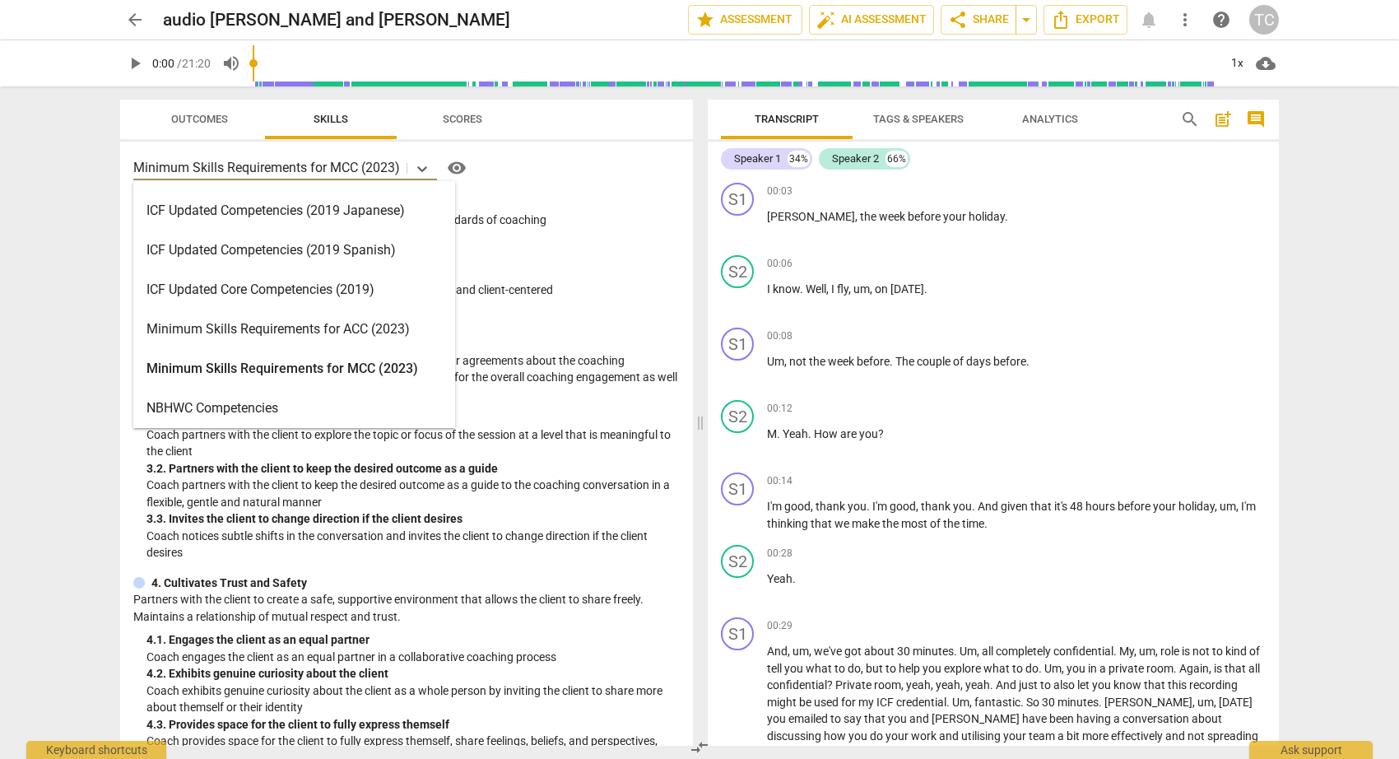
click at [341, 321] on div "Minimum Skills Requirements for ACC (2023)" at bounding box center [294, 328] width 322 height 39
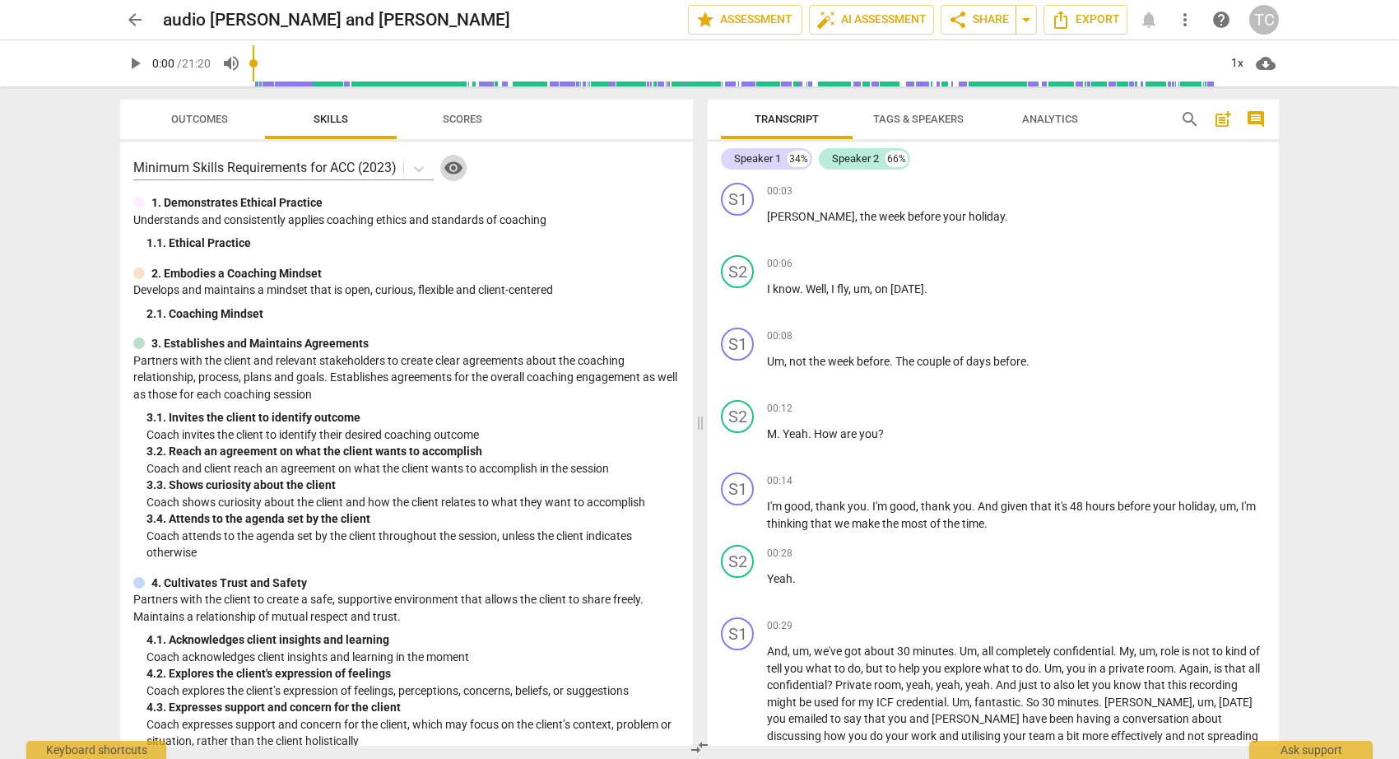
click at [453, 166] on span "visibility" at bounding box center [454, 168] width 20 height 20
